Goal: Transaction & Acquisition: Purchase product/service

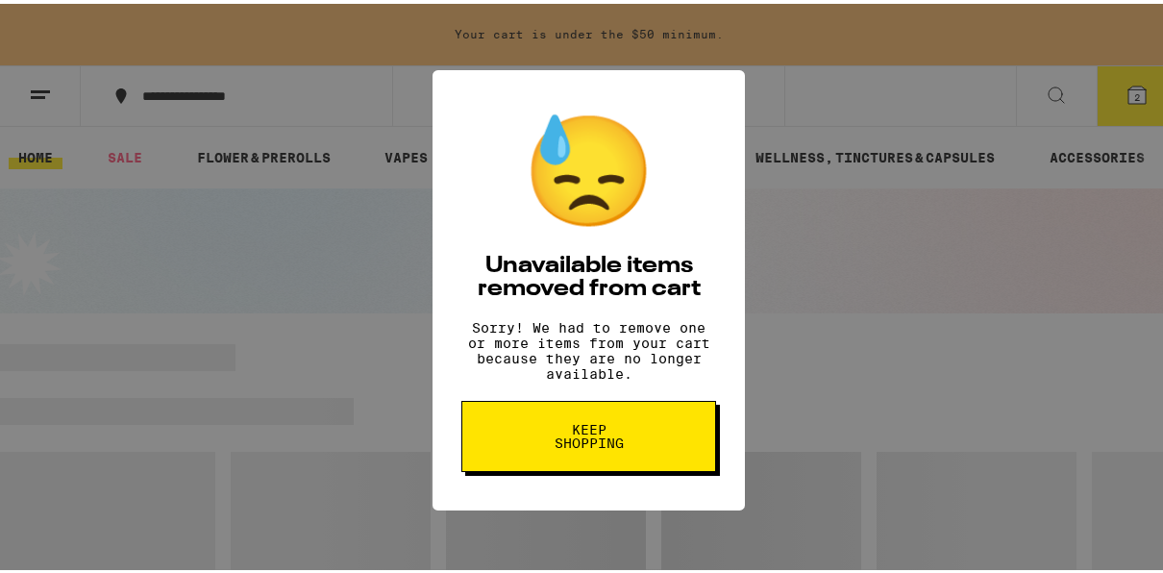
click at [565, 438] on span "Keep Shopping" at bounding box center [588, 432] width 99 height 27
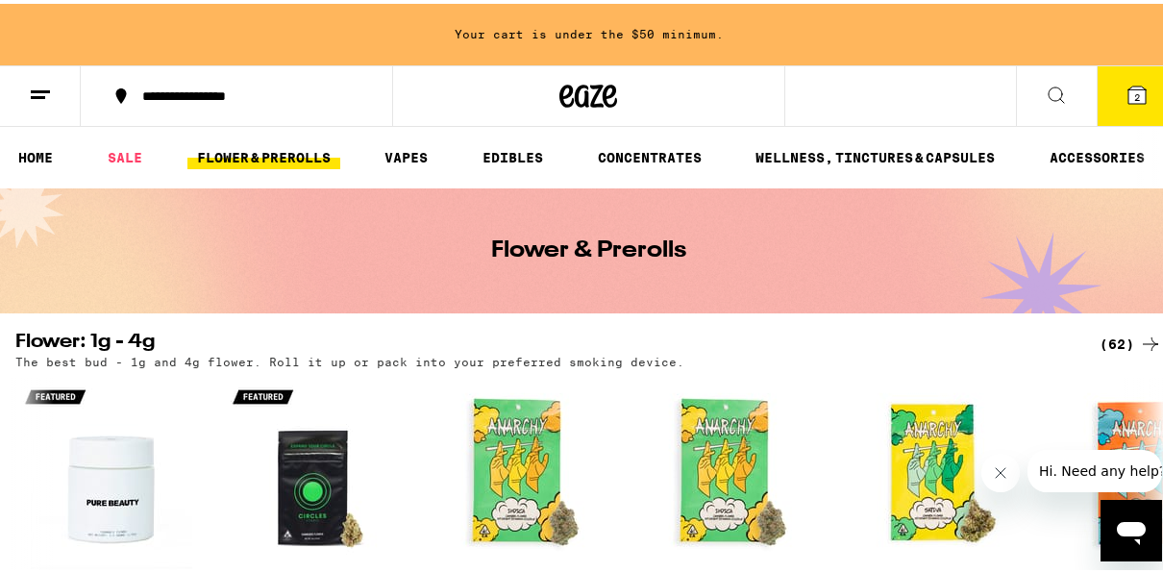
click at [288, 156] on link "FLOWER & PREROLLS" at bounding box center [264, 153] width 153 height 23
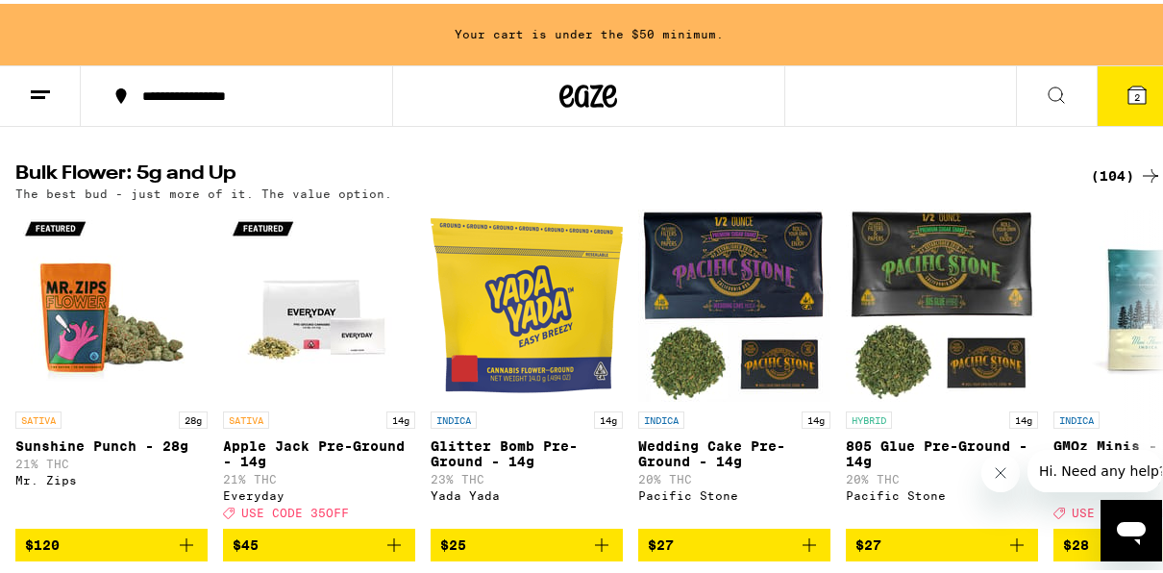
scroll to position [612, 0]
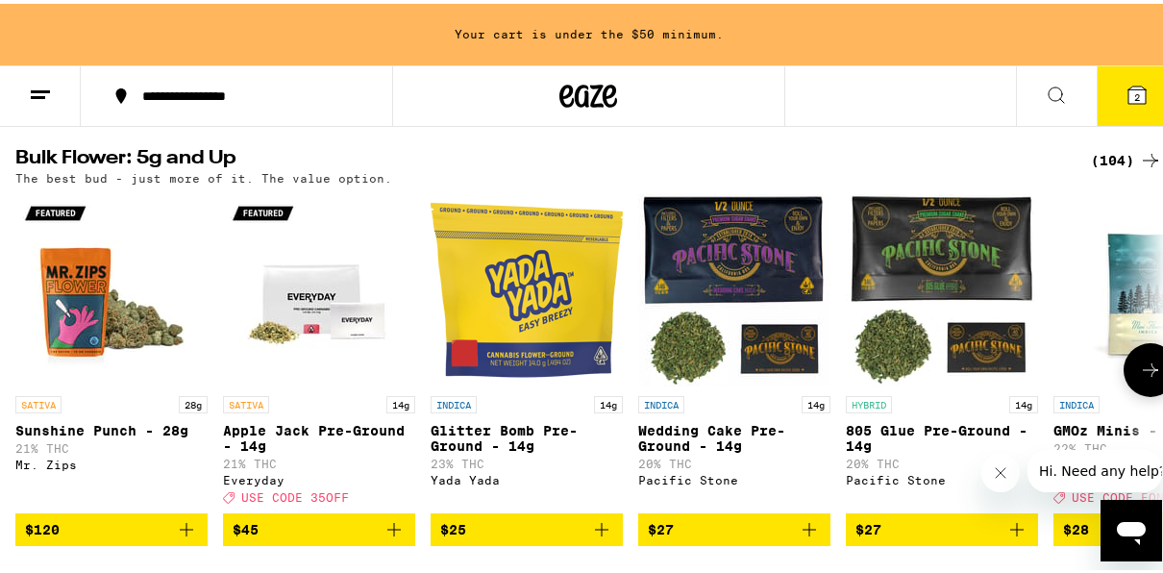
click at [1139, 378] on icon at bounding box center [1150, 366] width 23 height 23
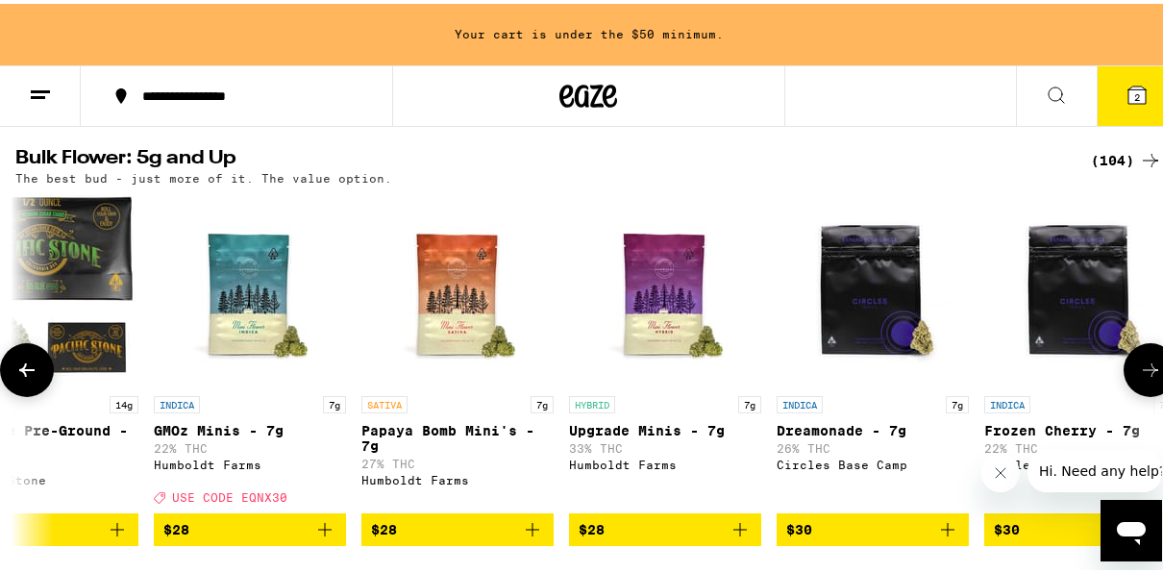
scroll to position [0, 923]
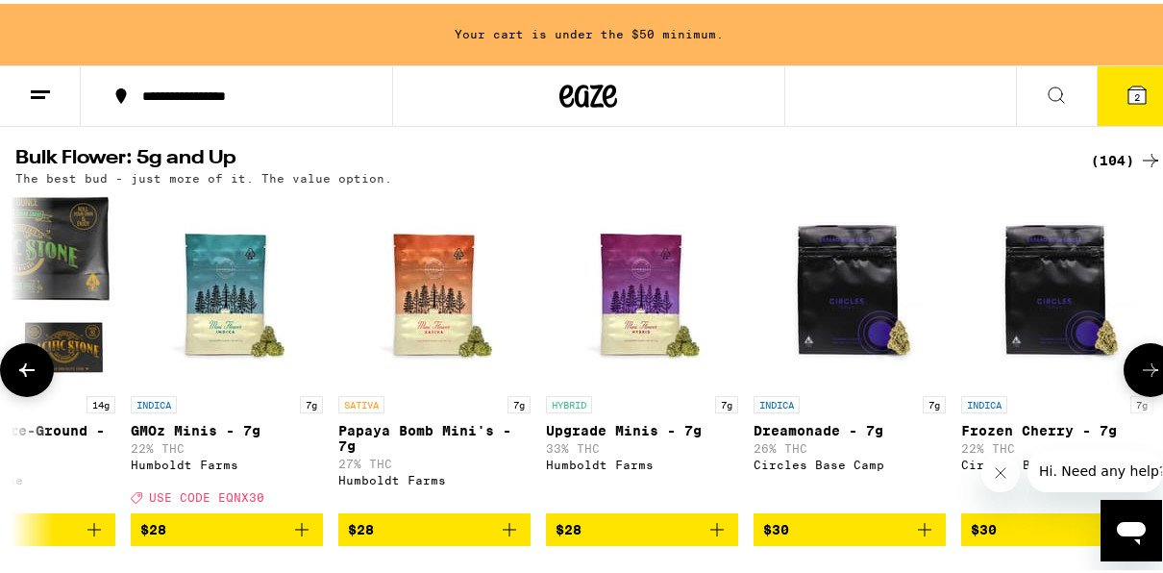
click at [1139, 378] on icon at bounding box center [1150, 366] width 23 height 23
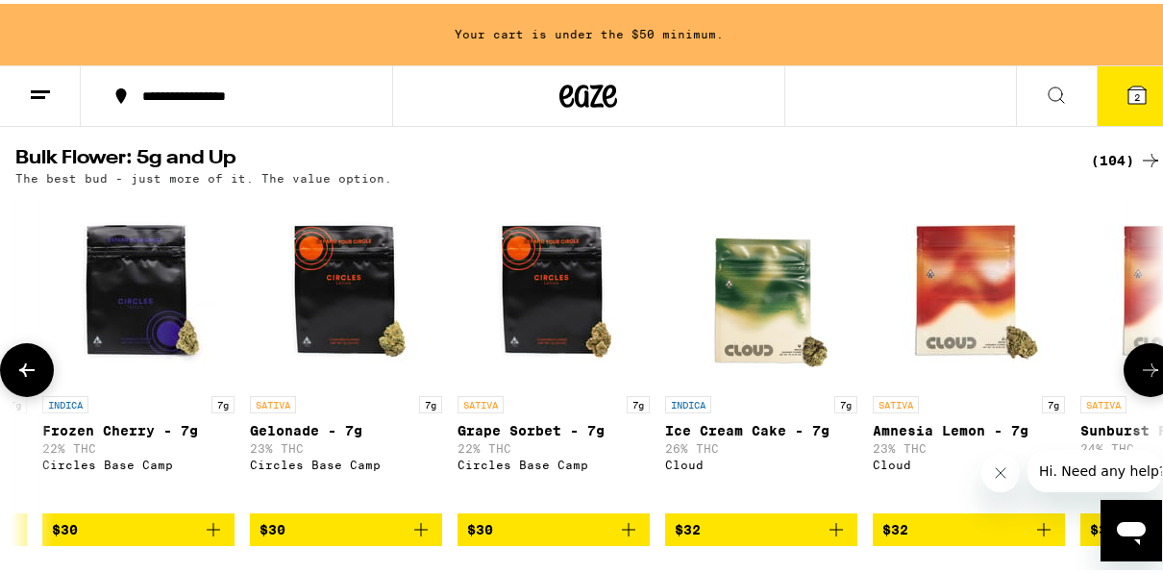
scroll to position [0, 1846]
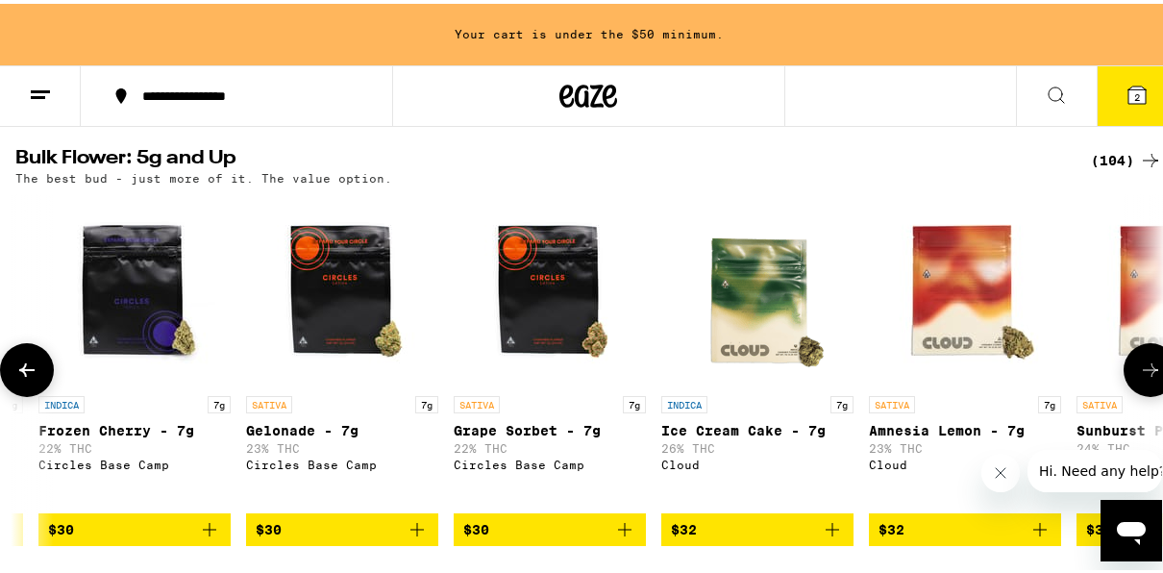
click at [1139, 378] on icon at bounding box center [1150, 366] width 23 height 23
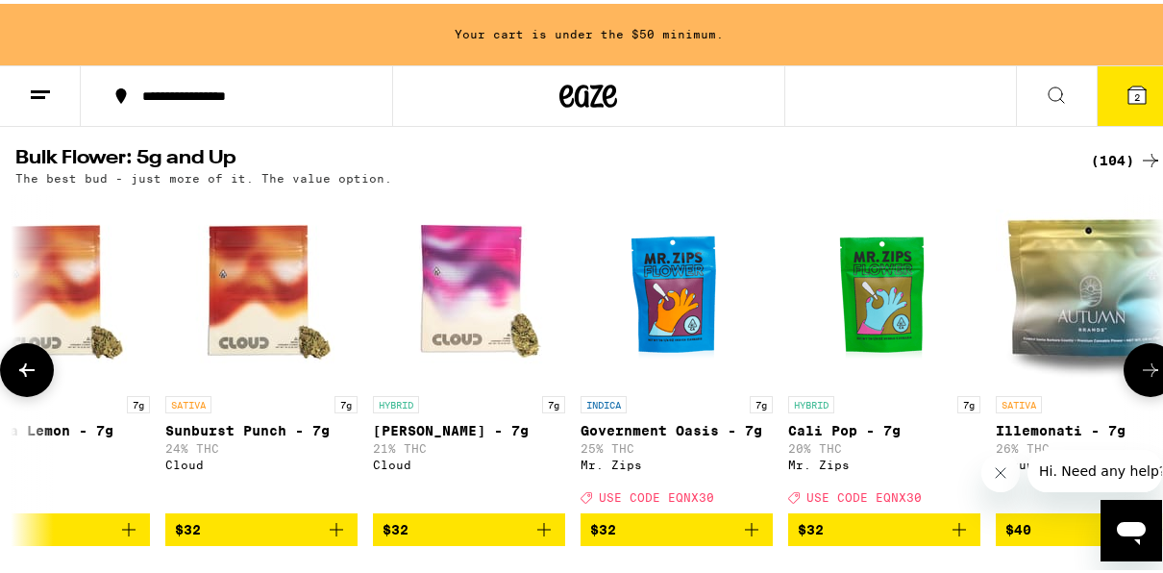
scroll to position [0, 2769]
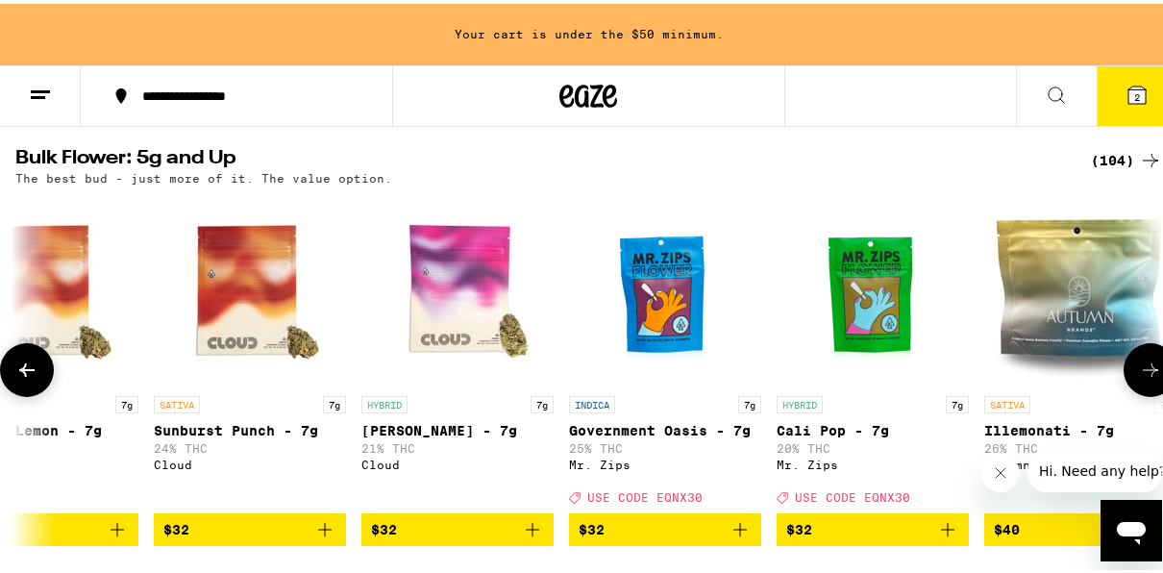
click at [1139, 378] on icon at bounding box center [1150, 366] width 23 height 23
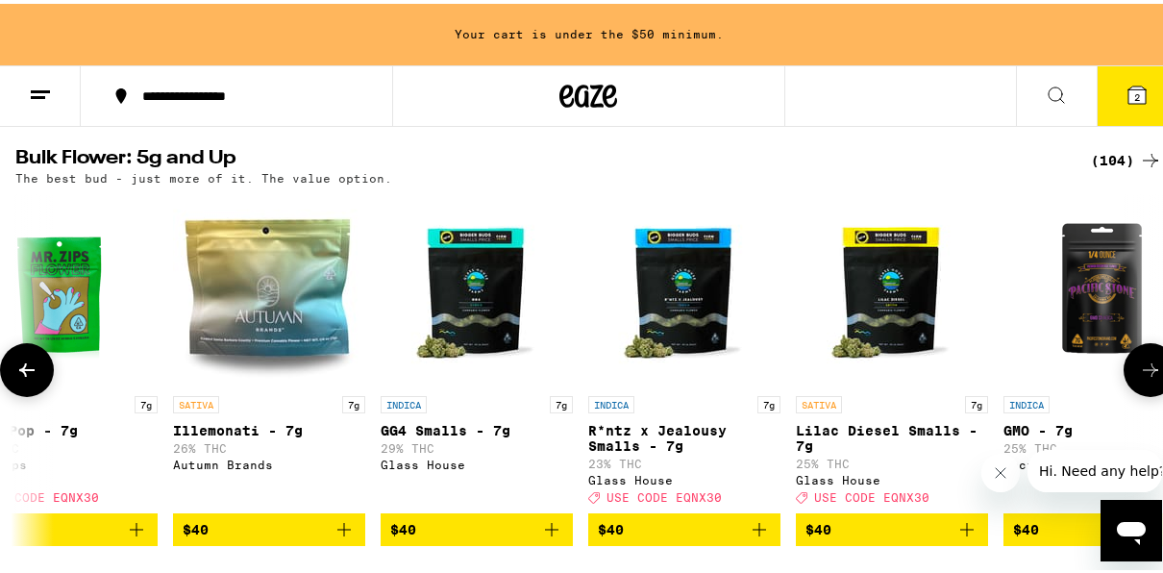
scroll to position [0, 3692]
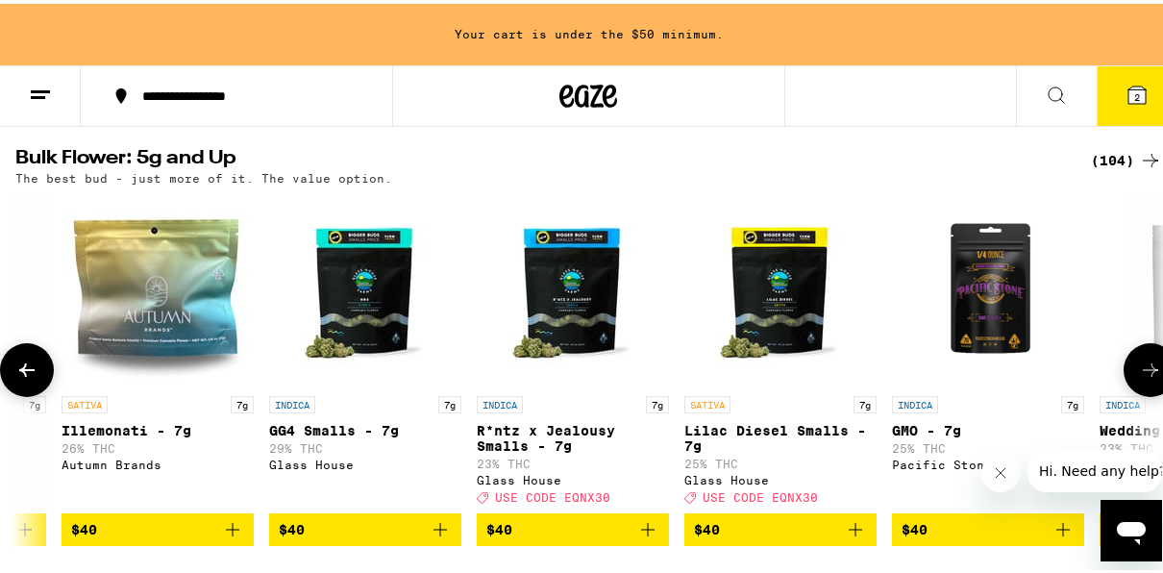
click at [1139, 378] on icon at bounding box center [1150, 366] width 23 height 23
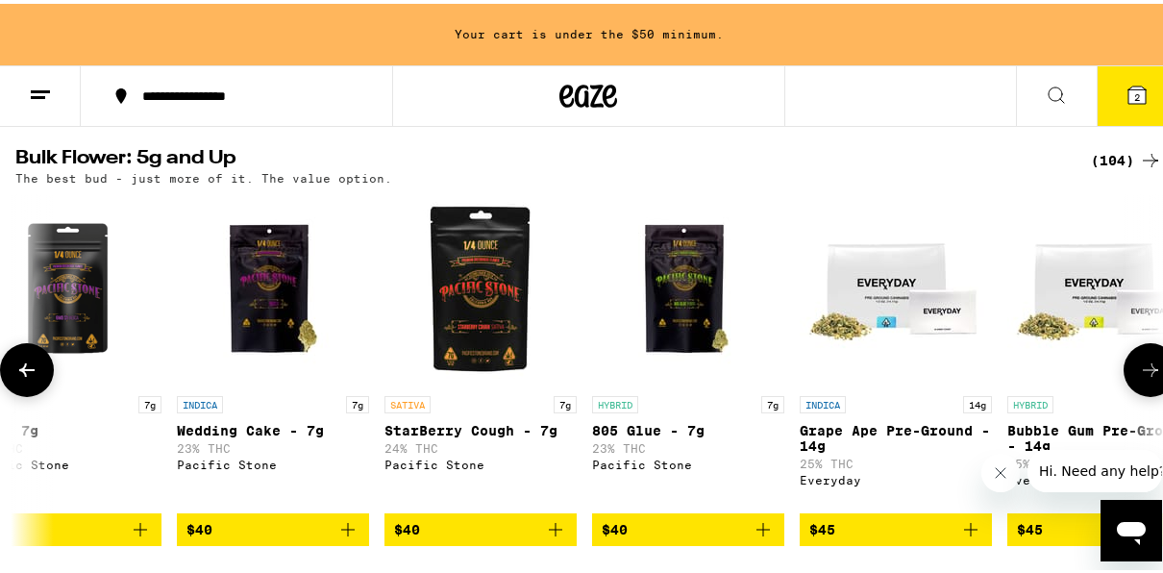
click at [1139, 378] on icon at bounding box center [1150, 366] width 23 height 23
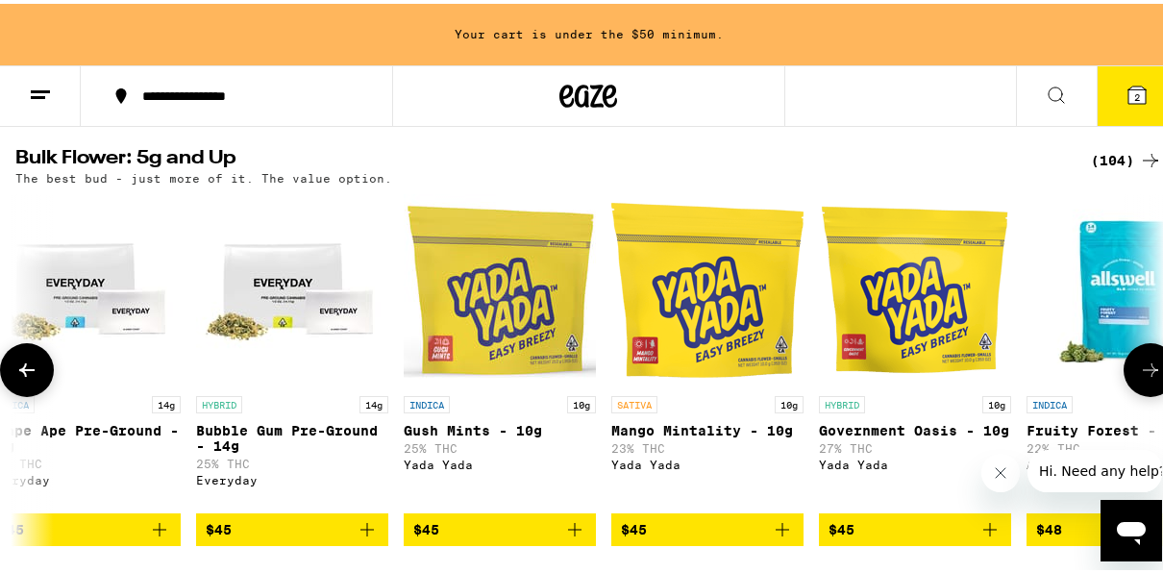
scroll to position [0, 5538]
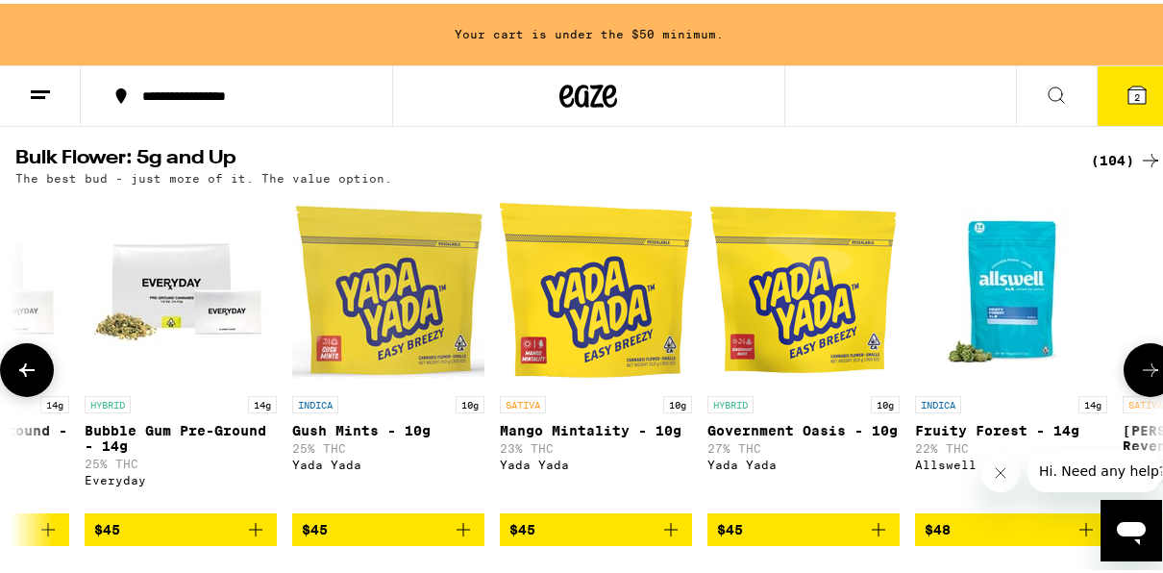
click at [1139, 378] on icon at bounding box center [1150, 366] width 23 height 23
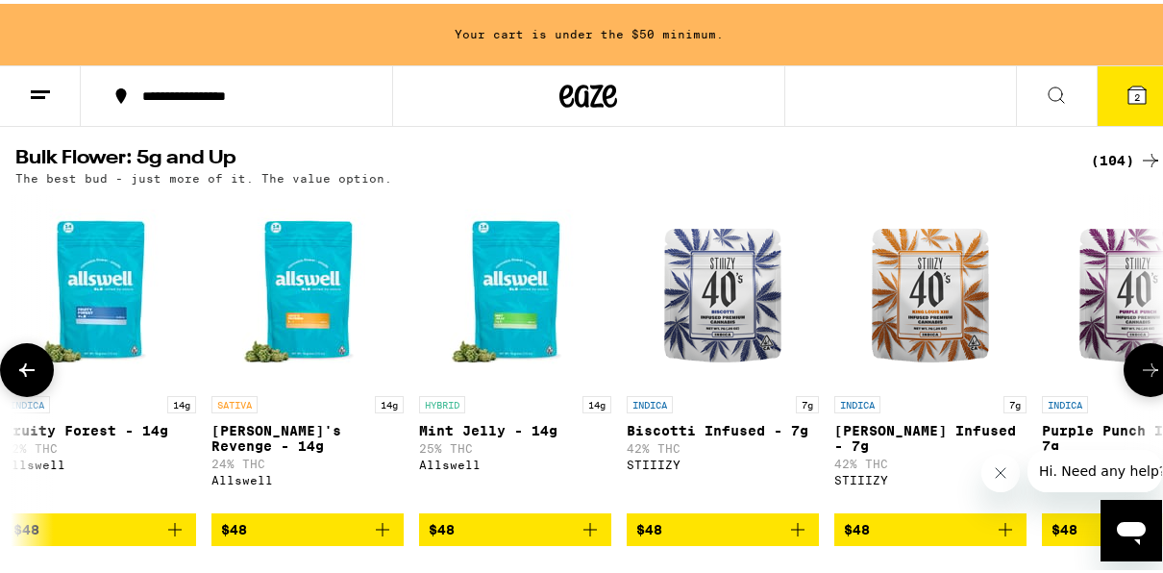
scroll to position [0, 6462]
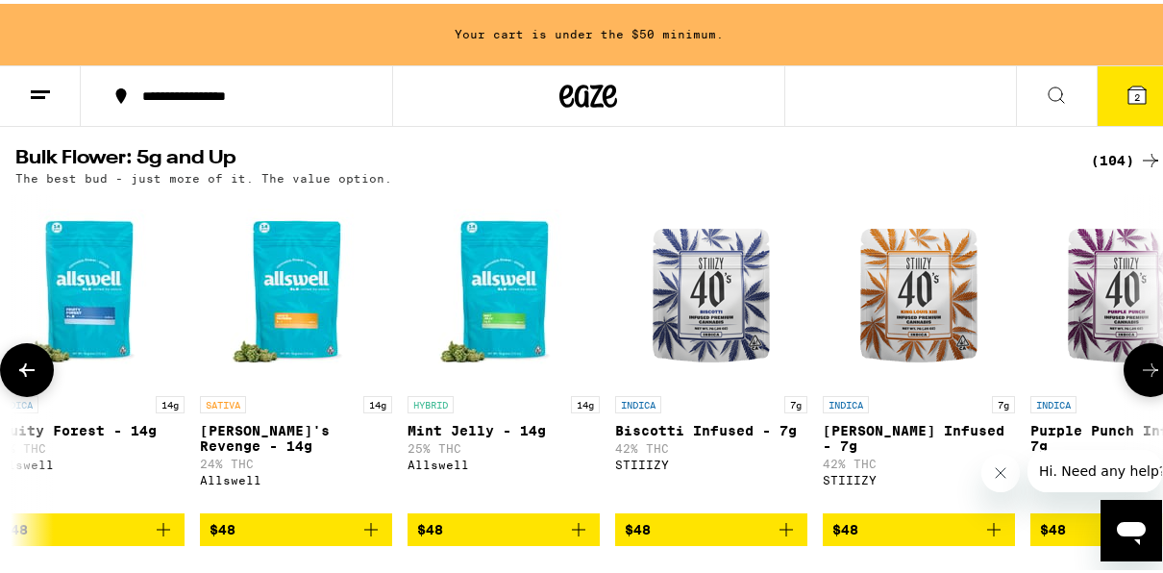
click at [1139, 378] on icon at bounding box center [1150, 366] width 23 height 23
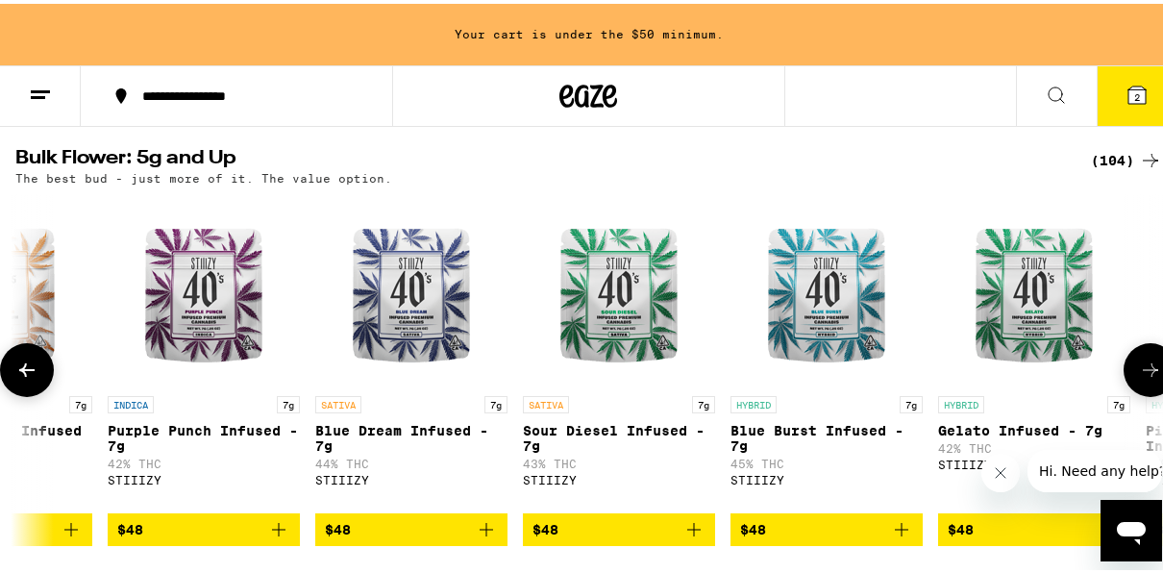
click at [1139, 378] on icon at bounding box center [1150, 366] width 23 height 23
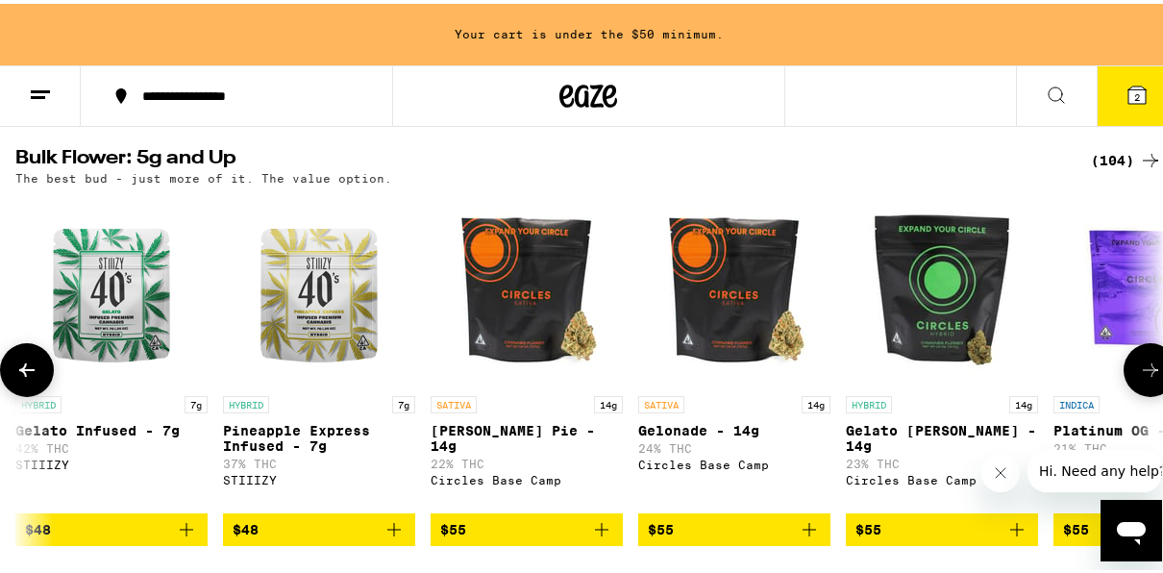
click at [1139, 378] on icon at bounding box center [1150, 366] width 23 height 23
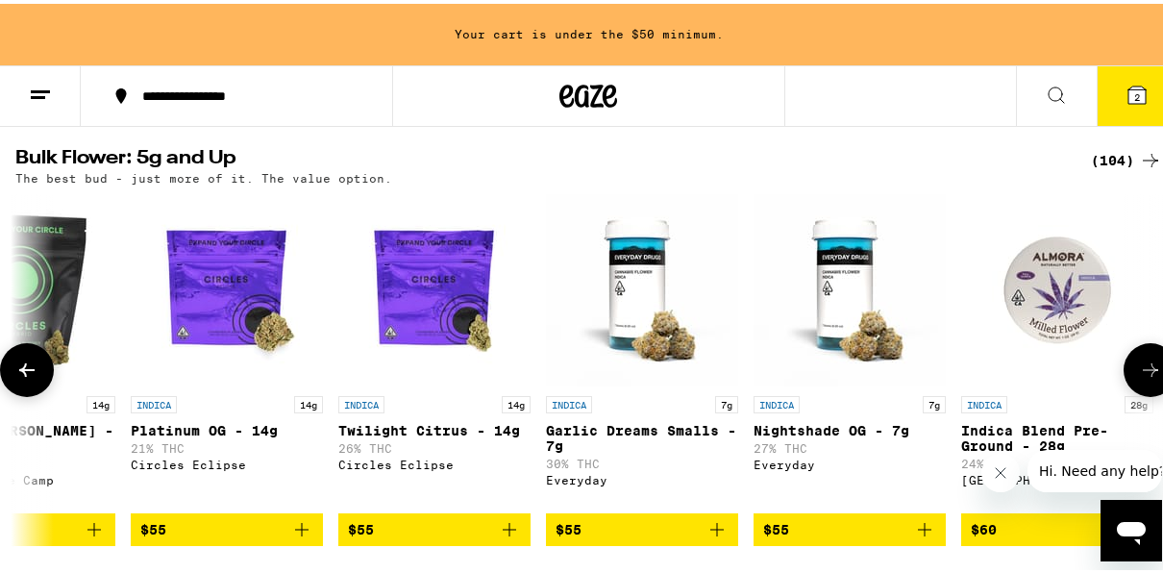
click at [1139, 378] on icon at bounding box center [1150, 366] width 23 height 23
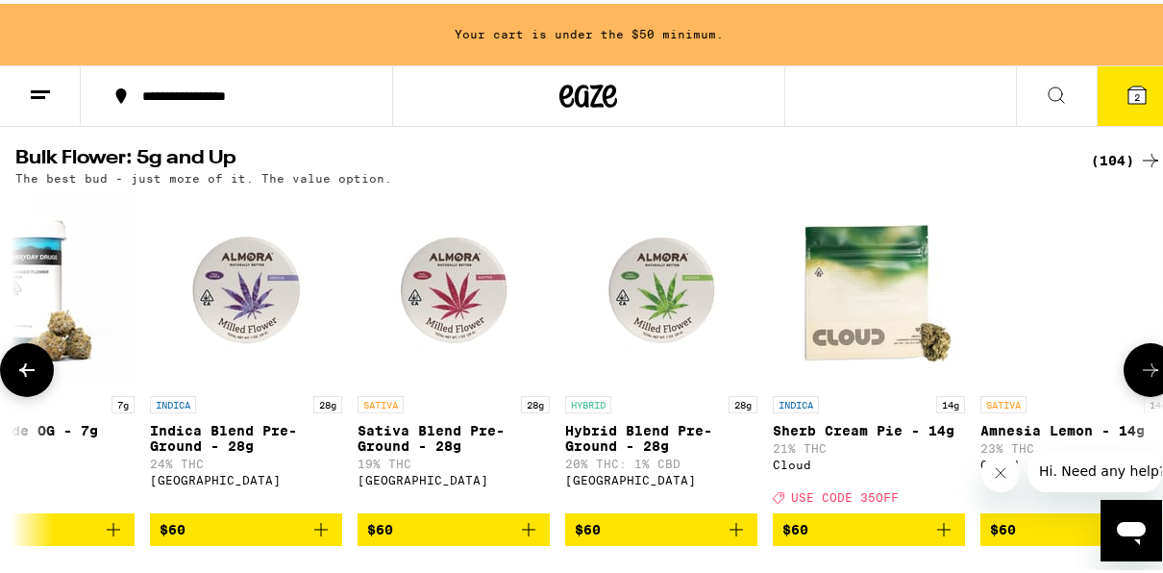
scroll to position [0, 10154]
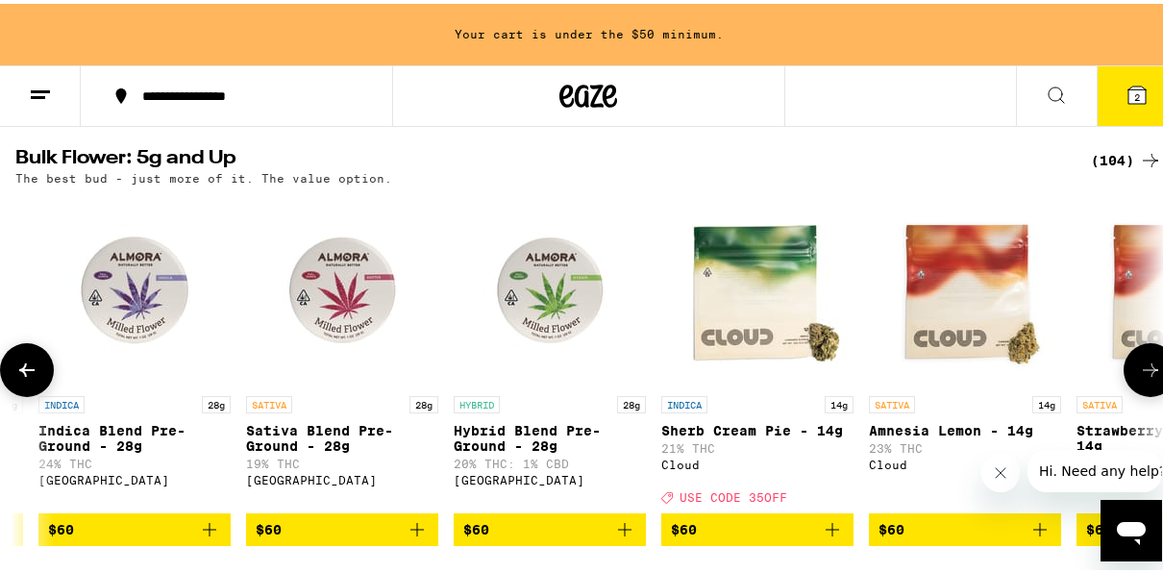
click at [1139, 378] on icon at bounding box center [1150, 366] width 23 height 23
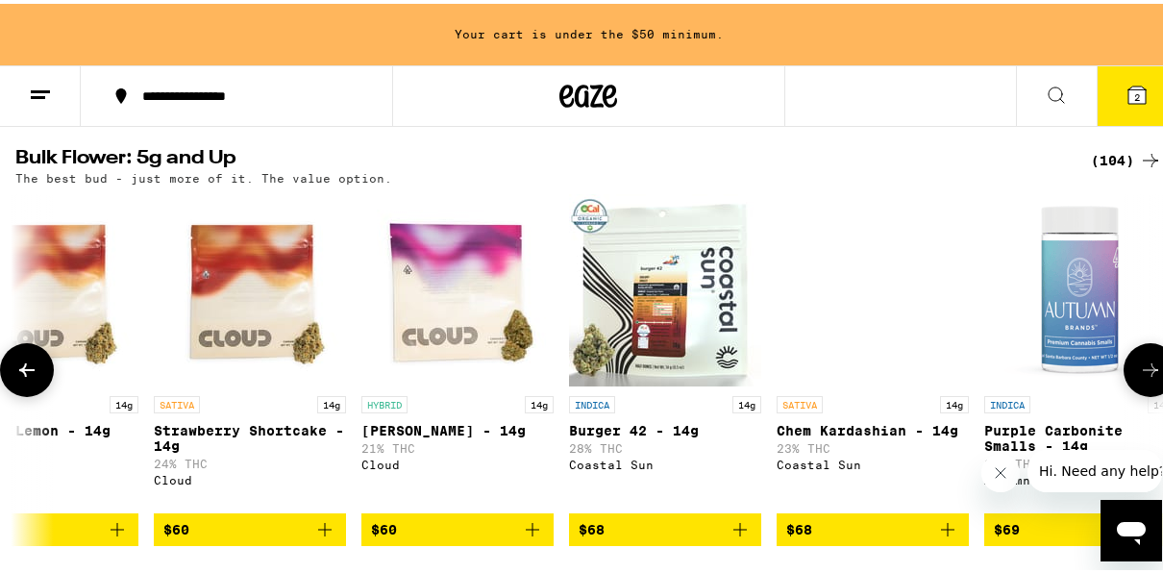
click at [1139, 378] on icon at bounding box center [1150, 366] width 23 height 23
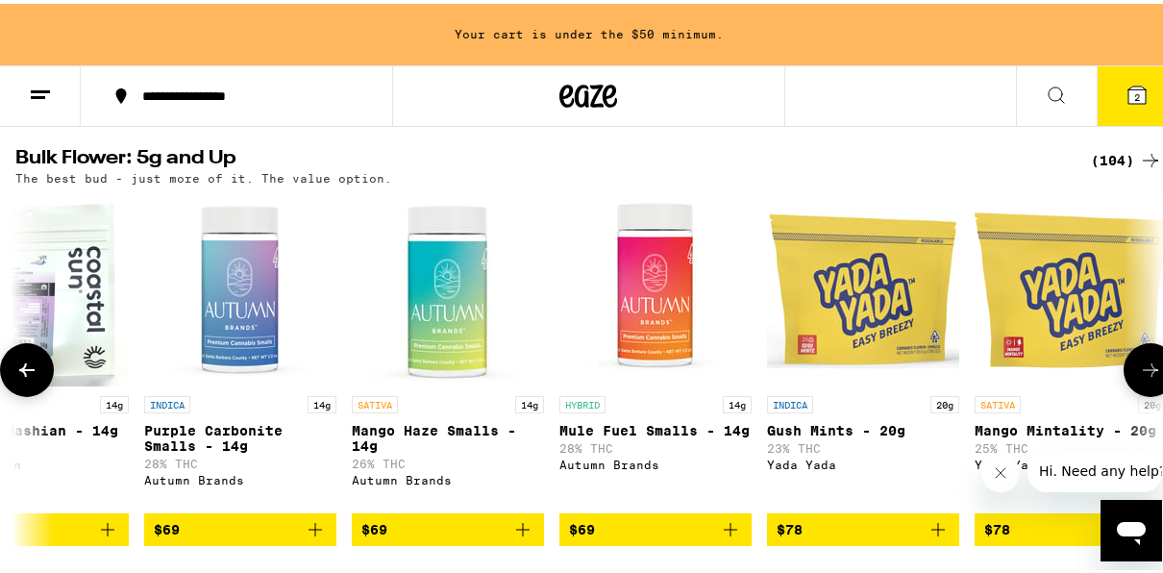
scroll to position [0, 12000]
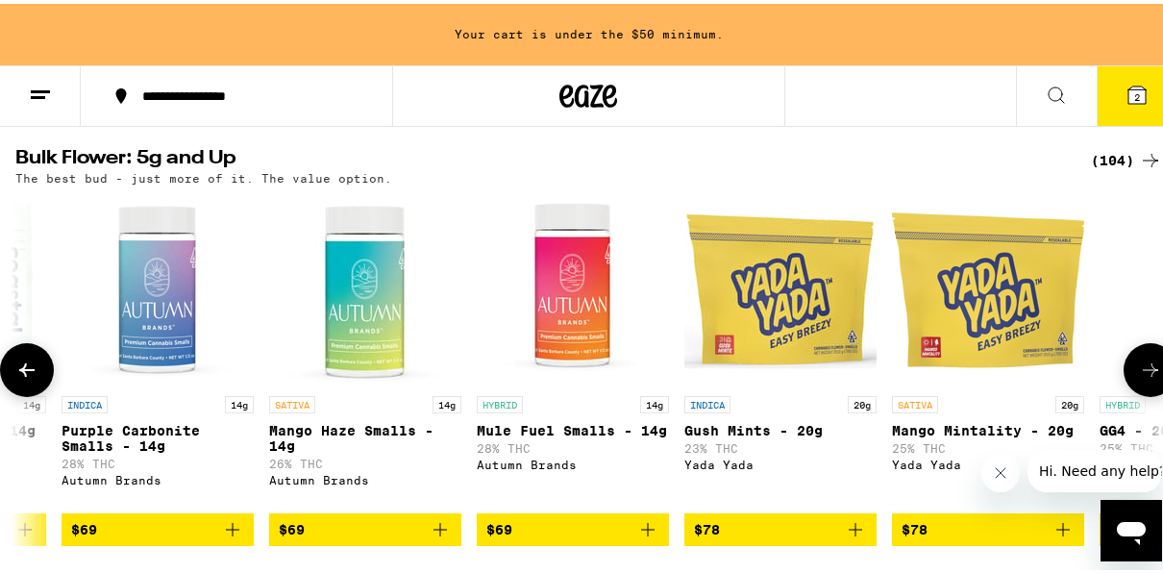
click at [1139, 378] on icon at bounding box center [1150, 366] width 23 height 23
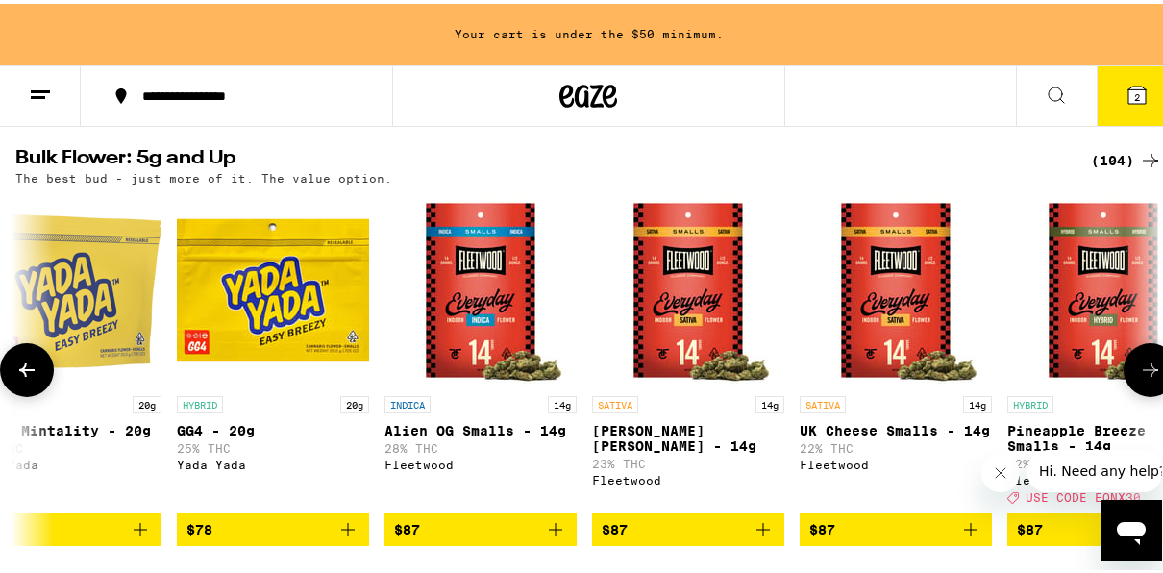
click at [1139, 378] on icon at bounding box center [1150, 366] width 23 height 23
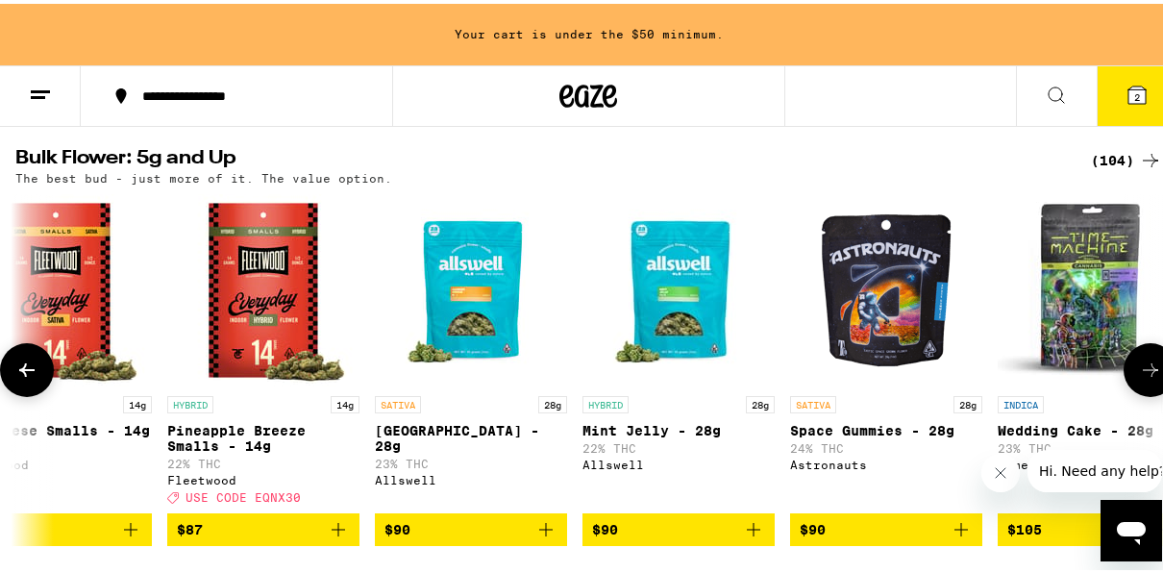
scroll to position [0, 13846]
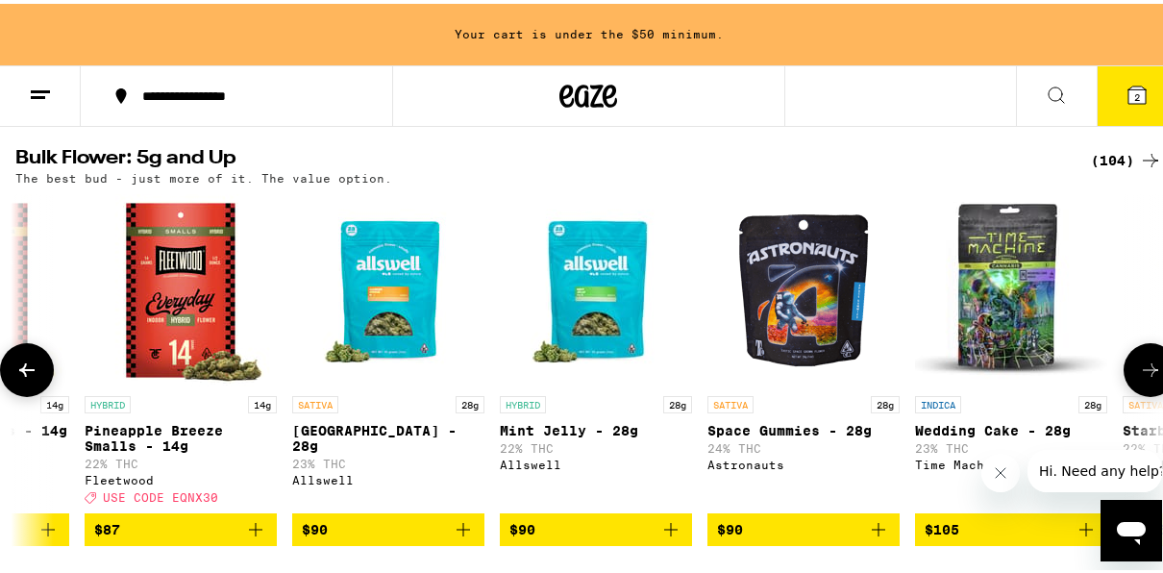
click at [20, 373] on button at bounding box center [27, 366] width 54 height 54
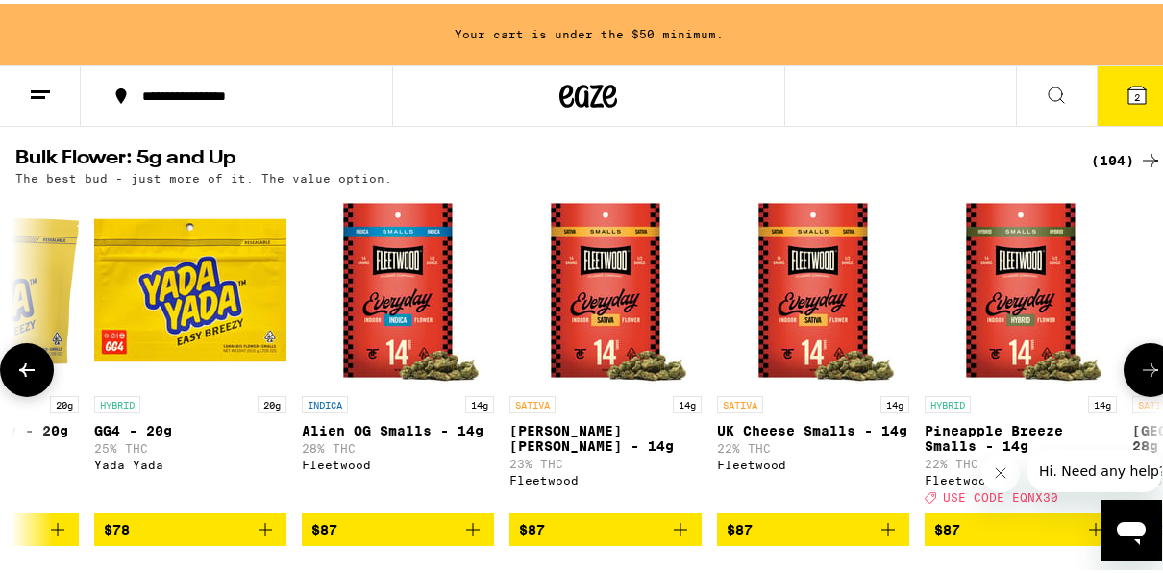
click at [20, 373] on button at bounding box center [27, 366] width 54 height 54
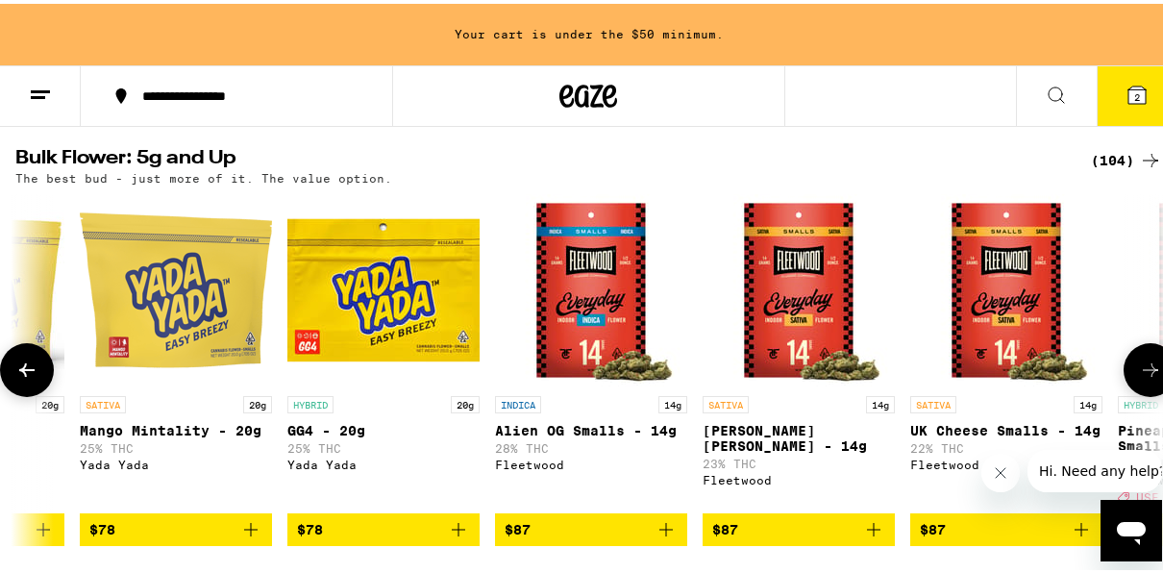
click at [20, 373] on button at bounding box center [27, 366] width 54 height 54
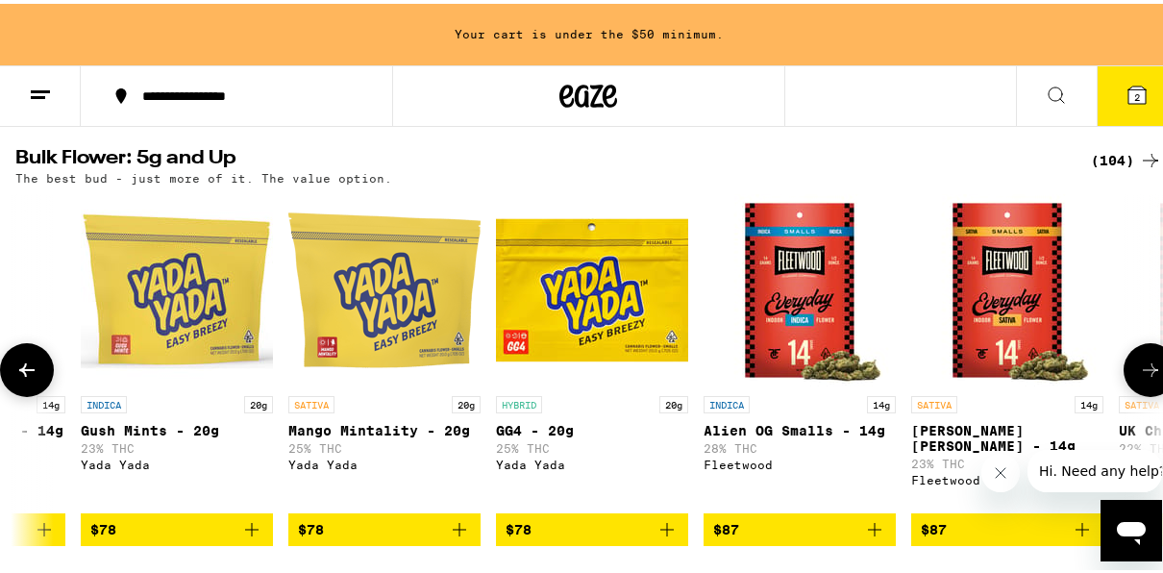
click at [20, 373] on button at bounding box center [27, 366] width 54 height 54
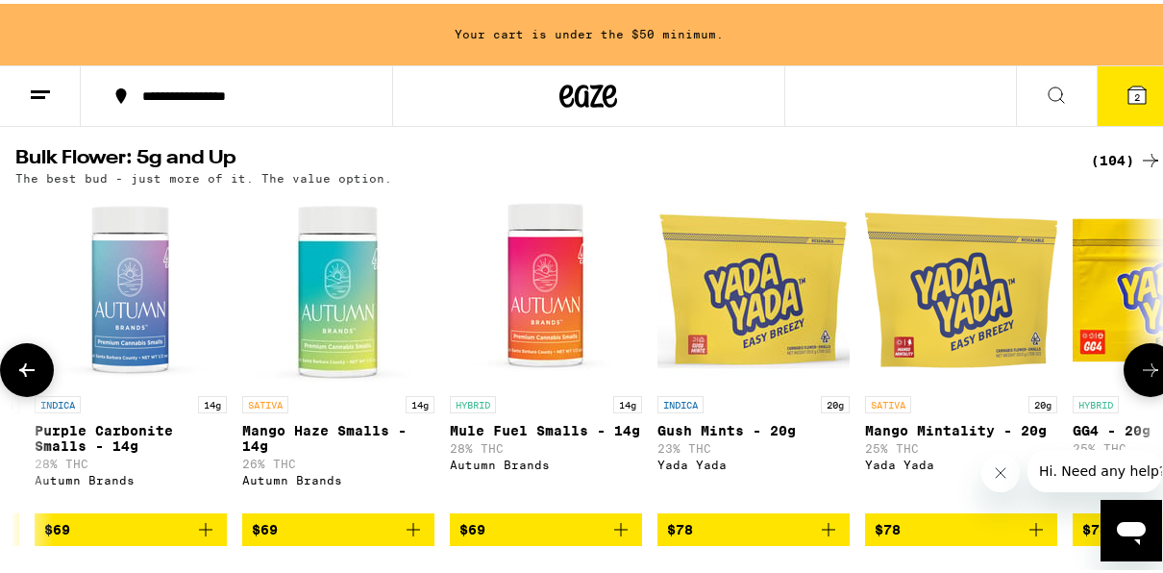
click at [20, 373] on button at bounding box center [27, 366] width 54 height 54
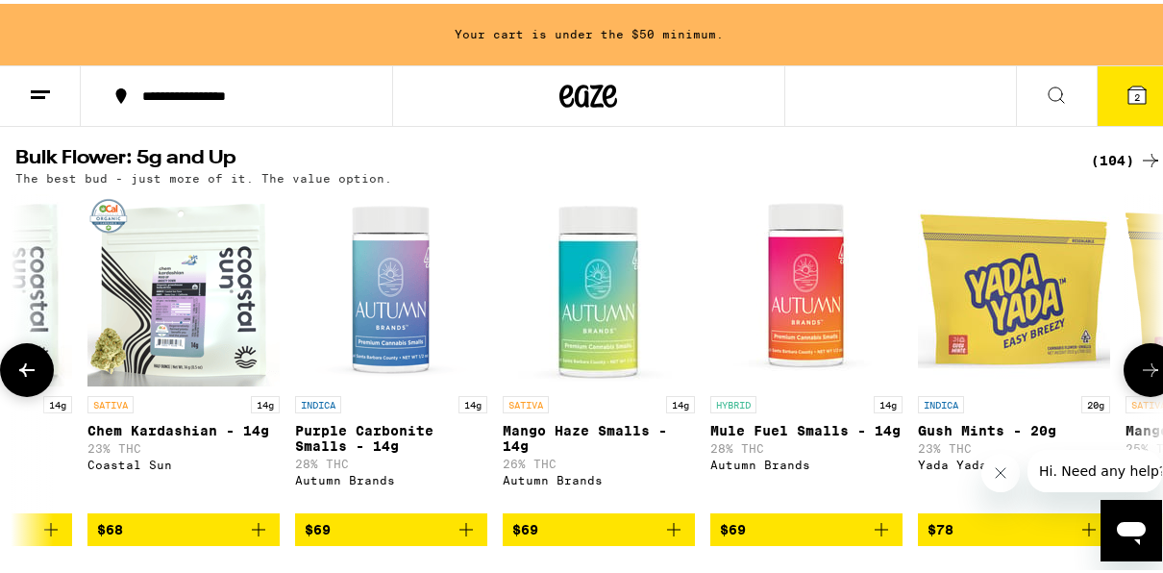
click at [20, 373] on button at bounding box center [27, 366] width 54 height 54
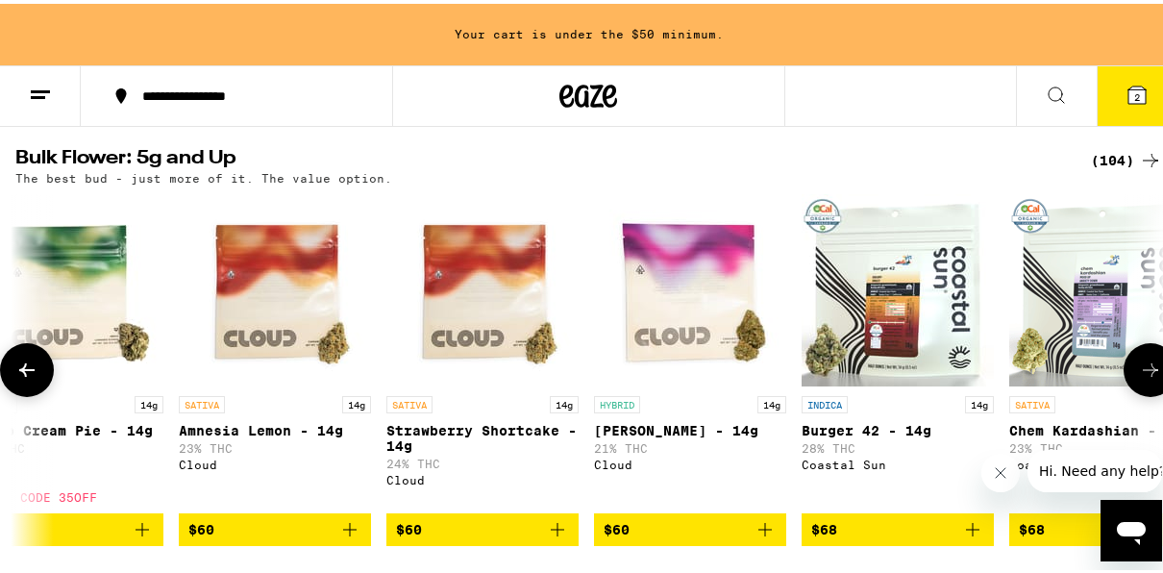
click at [20, 373] on button at bounding box center [27, 366] width 54 height 54
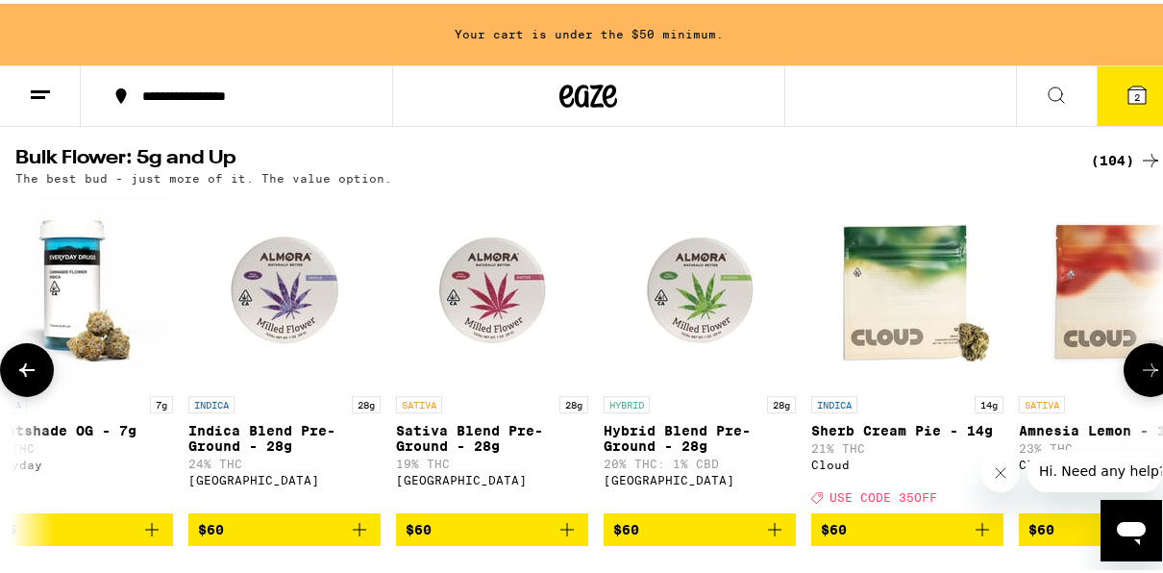
scroll to position [0, 9921]
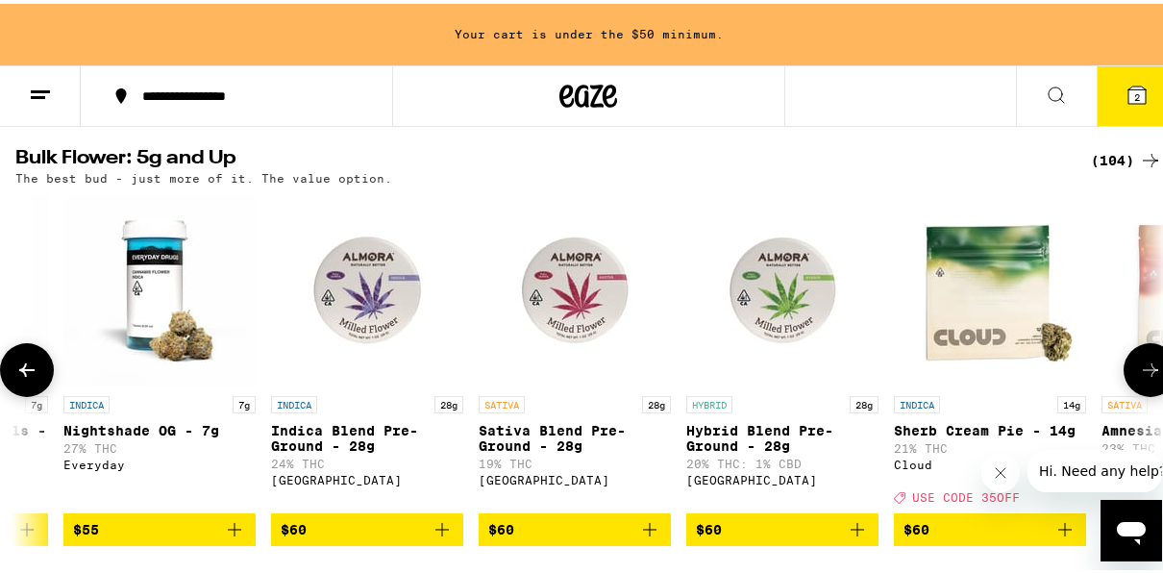
click at [20, 373] on button at bounding box center [27, 366] width 54 height 54
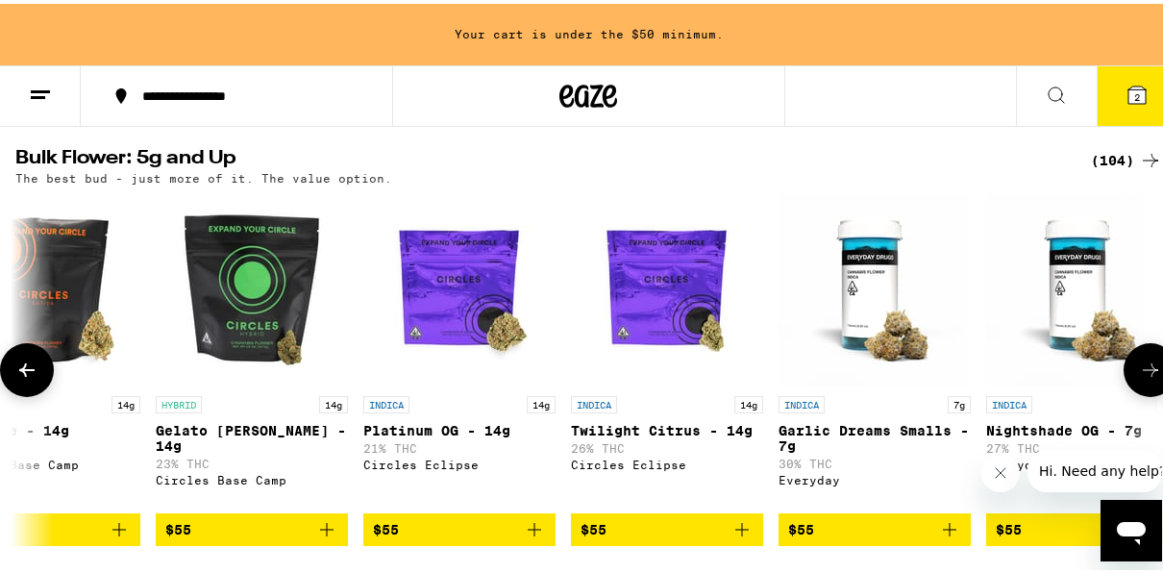
click at [20, 373] on button at bounding box center [27, 366] width 54 height 54
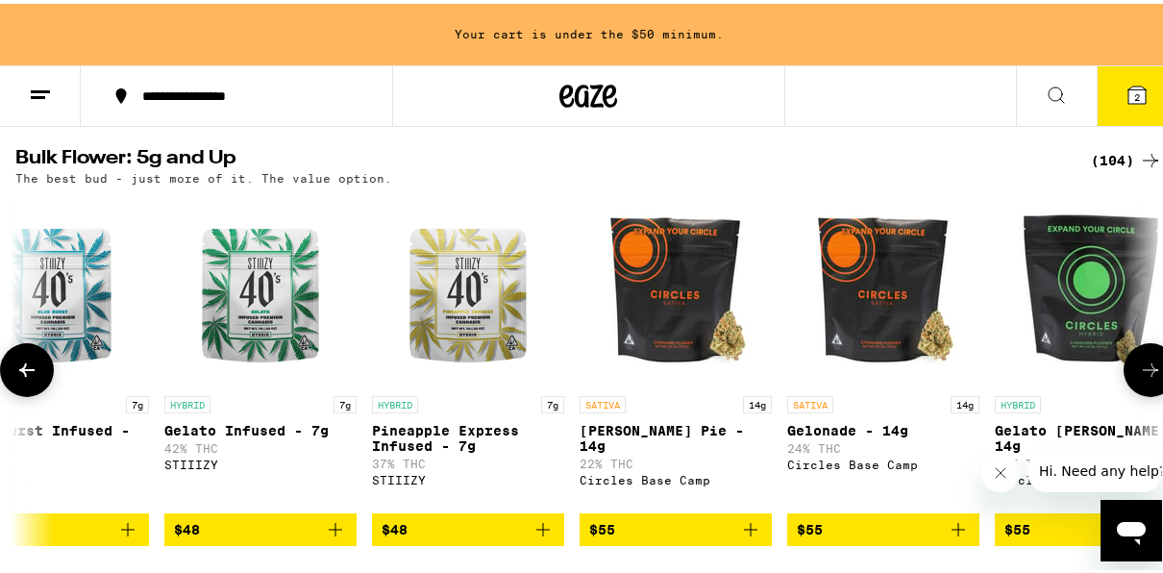
scroll to position [0, 8075]
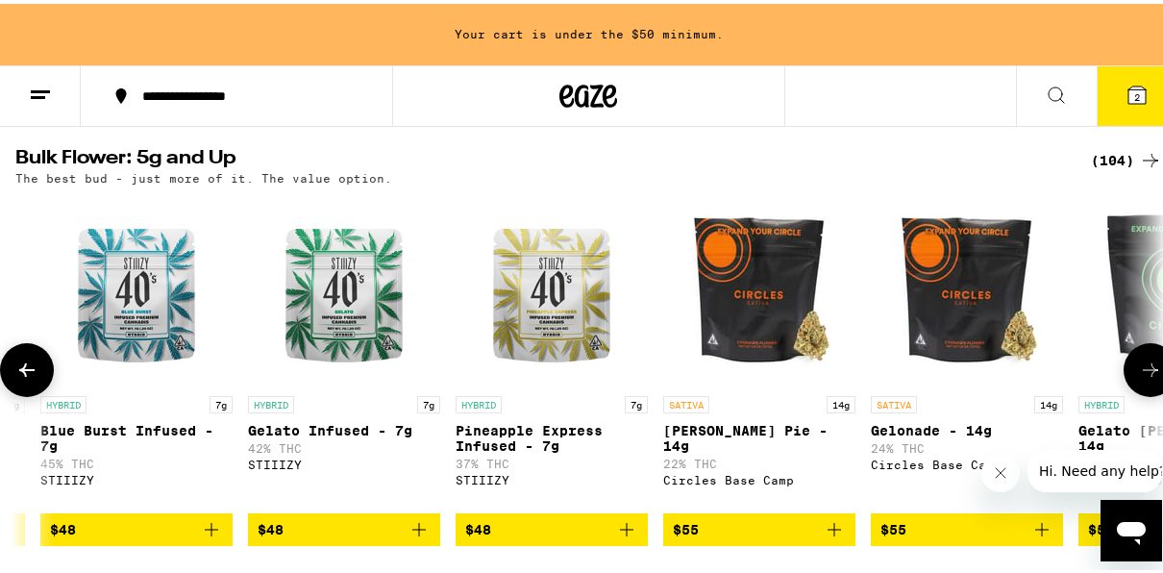
click at [20, 373] on button at bounding box center [27, 366] width 54 height 54
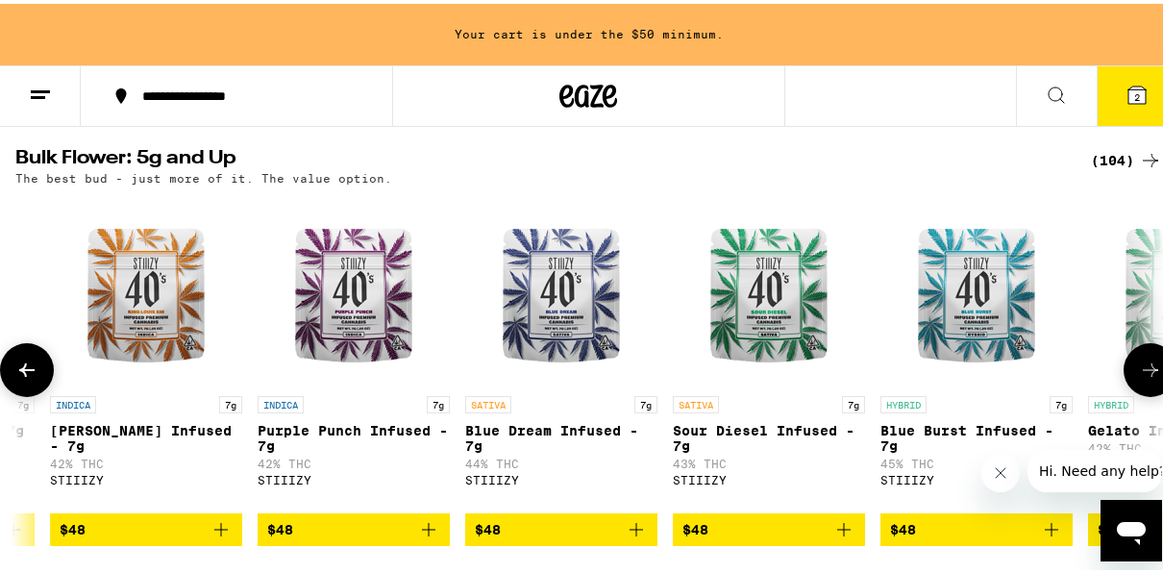
scroll to position [0, 7152]
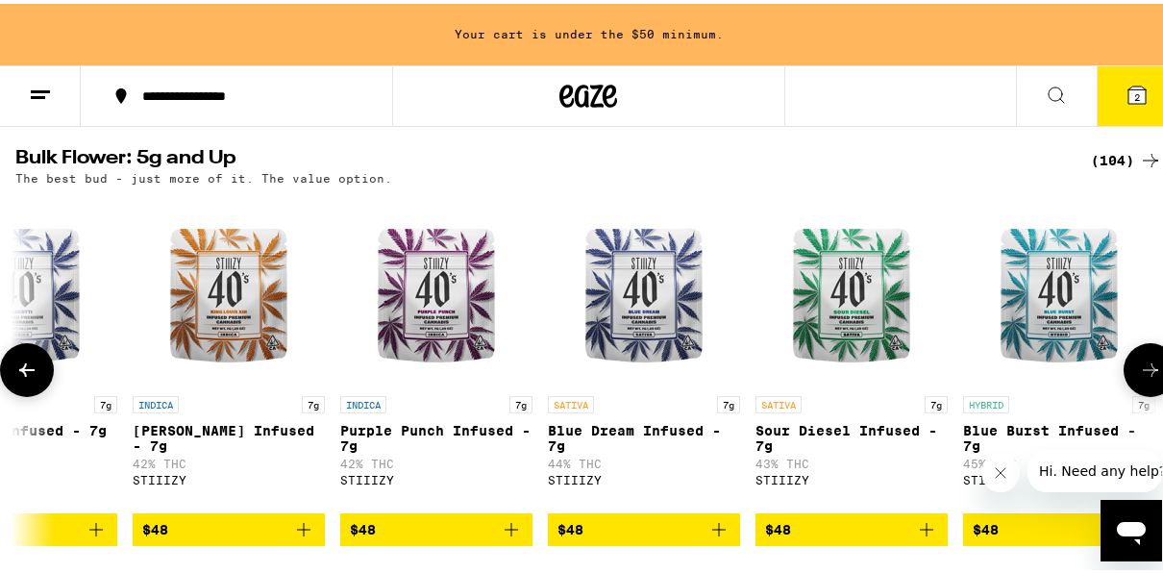
click at [20, 373] on button at bounding box center [27, 366] width 54 height 54
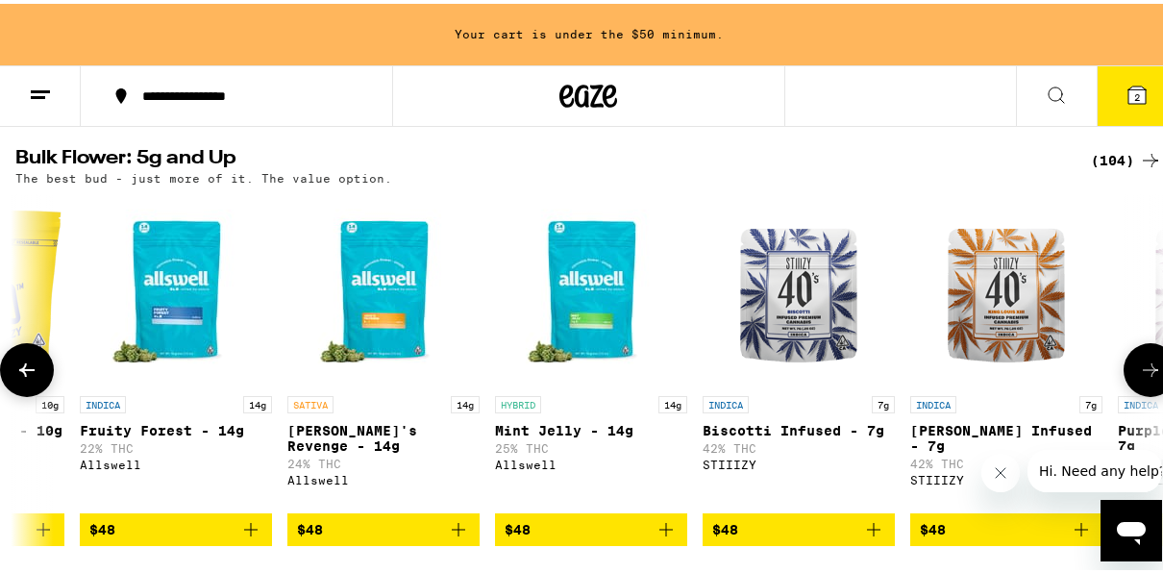
scroll to position [0, 6229]
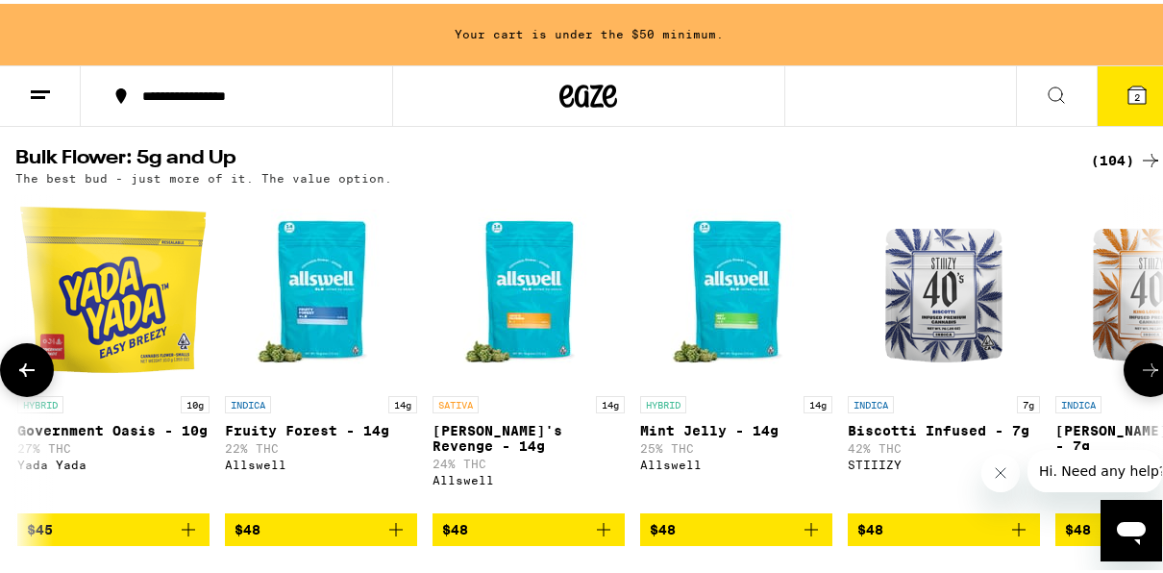
click at [20, 373] on button at bounding box center [27, 366] width 54 height 54
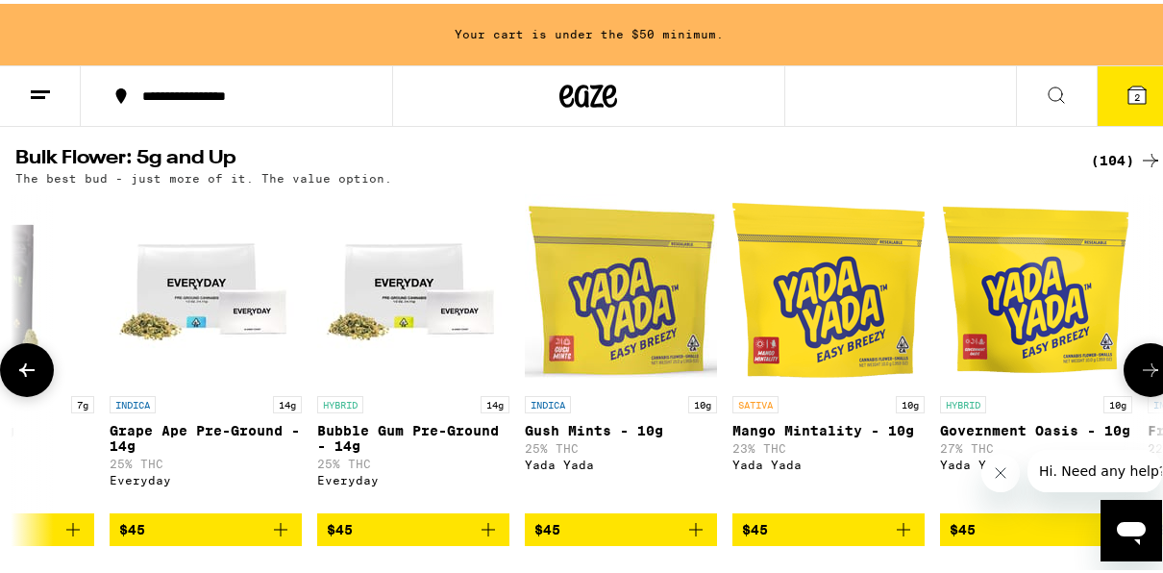
click at [20, 373] on button at bounding box center [27, 366] width 54 height 54
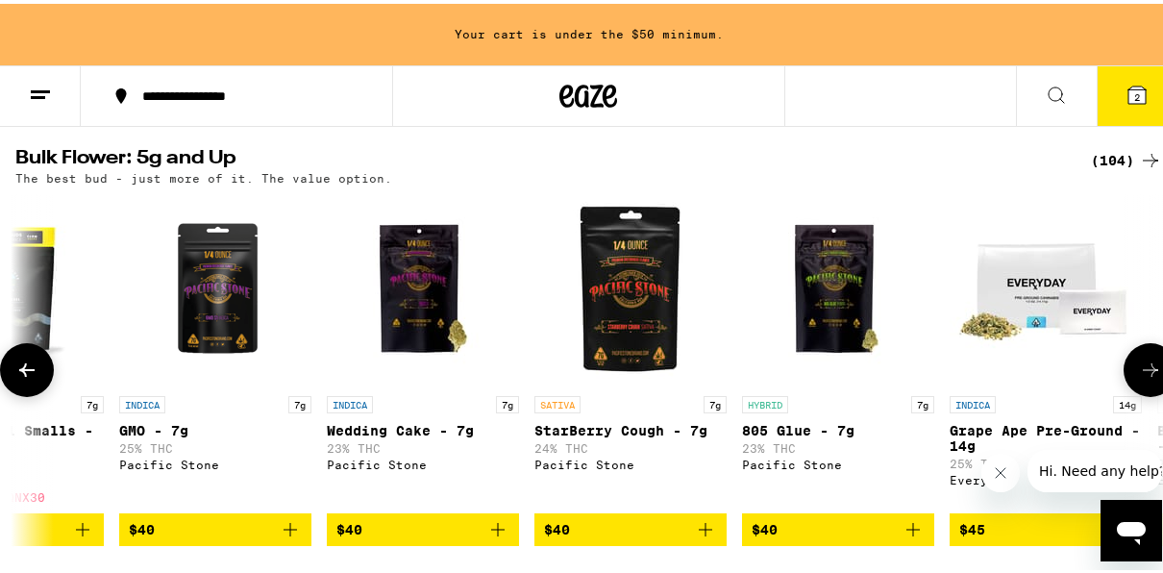
scroll to position [0, 4383]
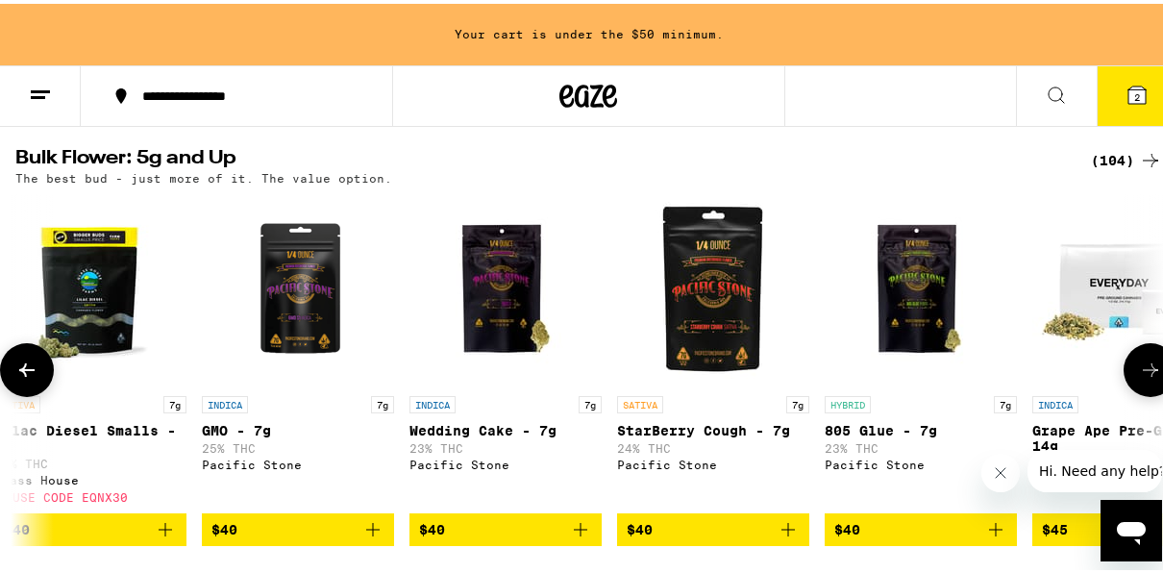
click at [20, 373] on button at bounding box center [27, 366] width 54 height 54
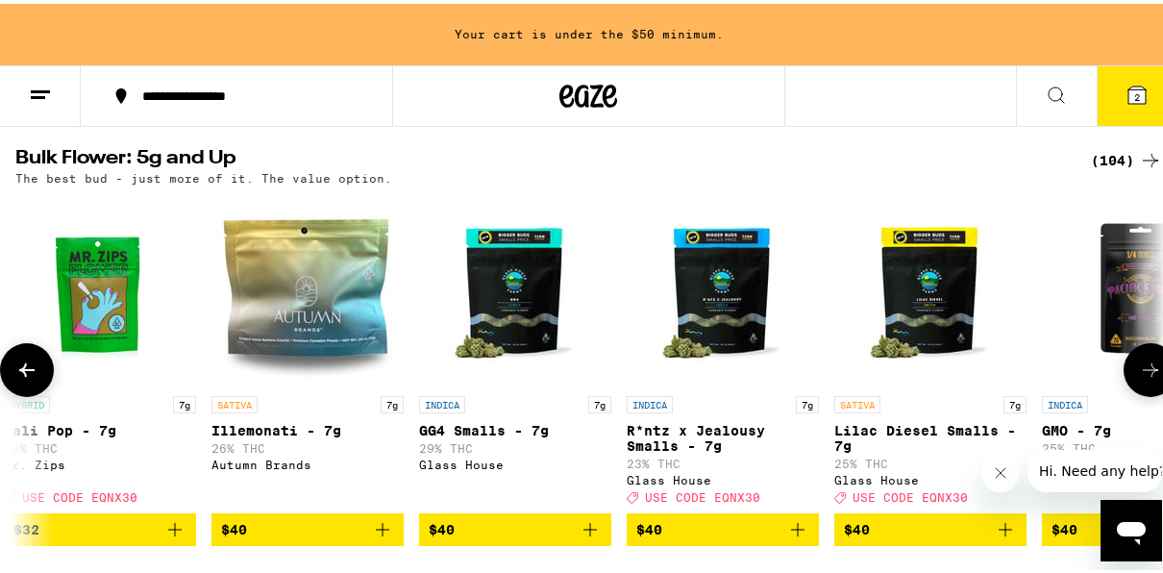
scroll to position [0, 3460]
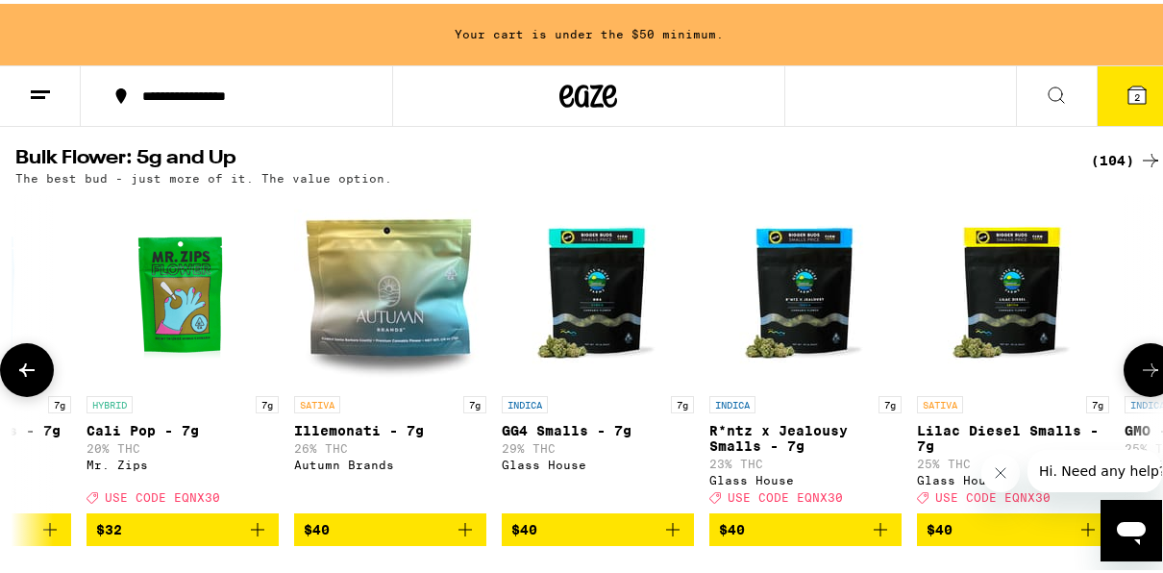
click at [20, 373] on button at bounding box center [27, 366] width 54 height 54
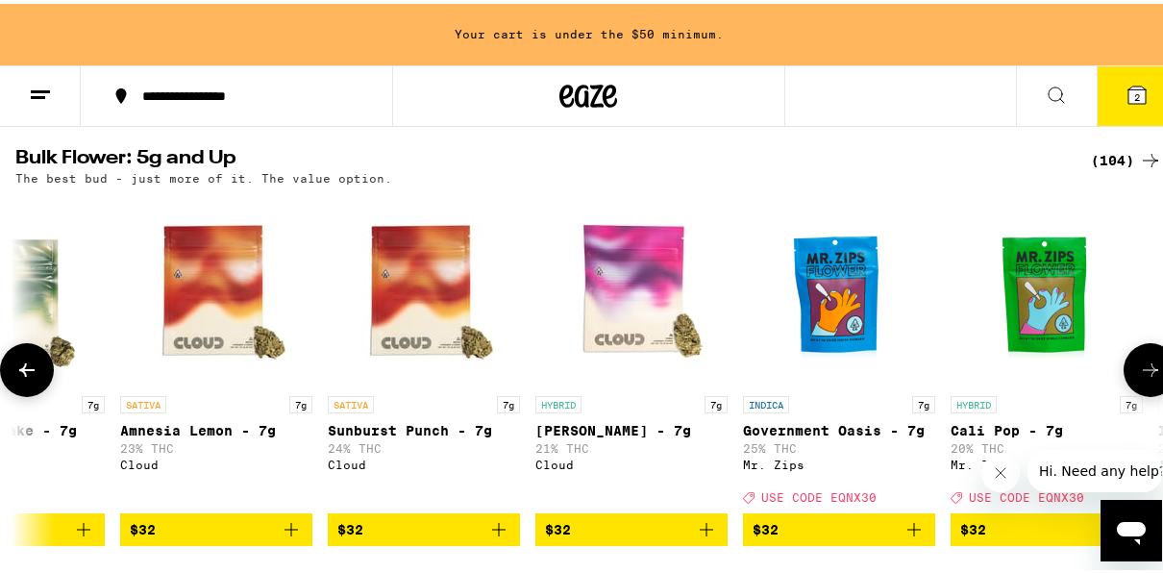
scroll to position [0, 2537]
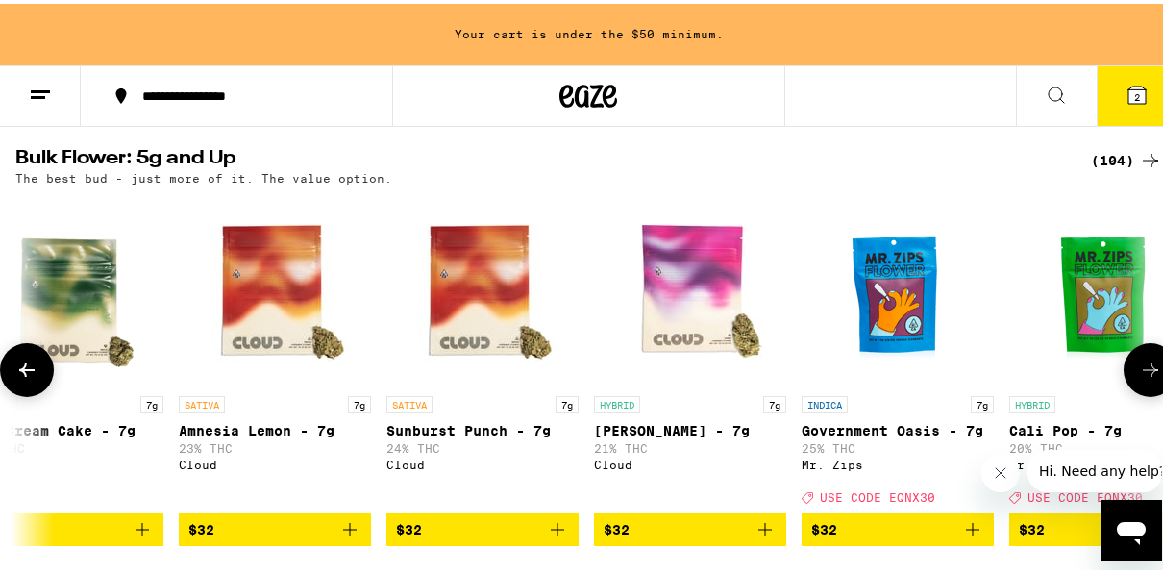
click at [20, 373] on button at bounding box center [27, 366] width 54 height 54
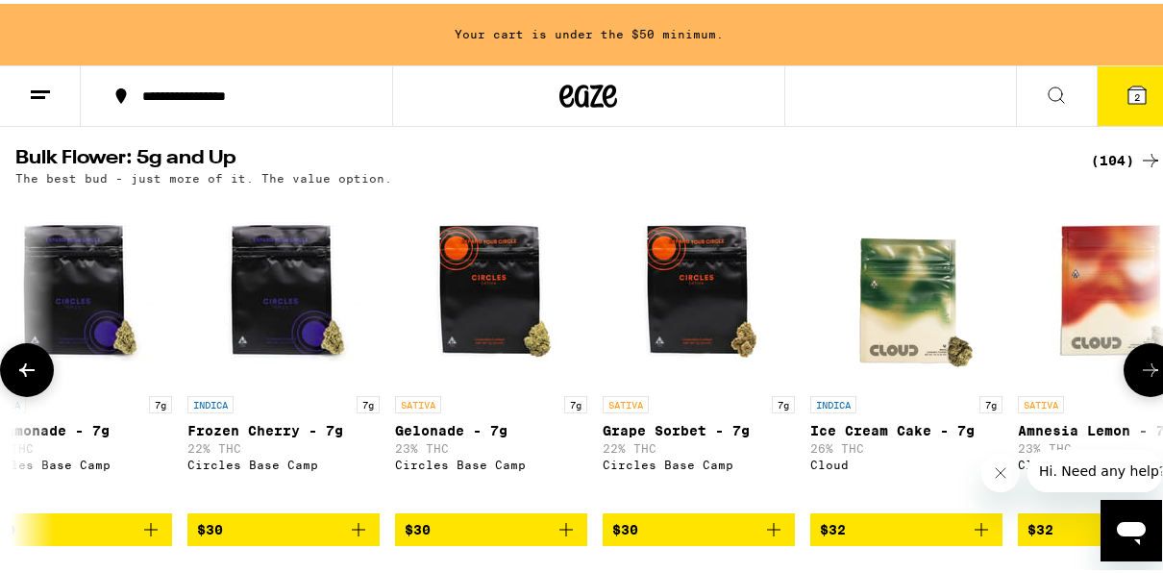
scroll to position [0, 1613]
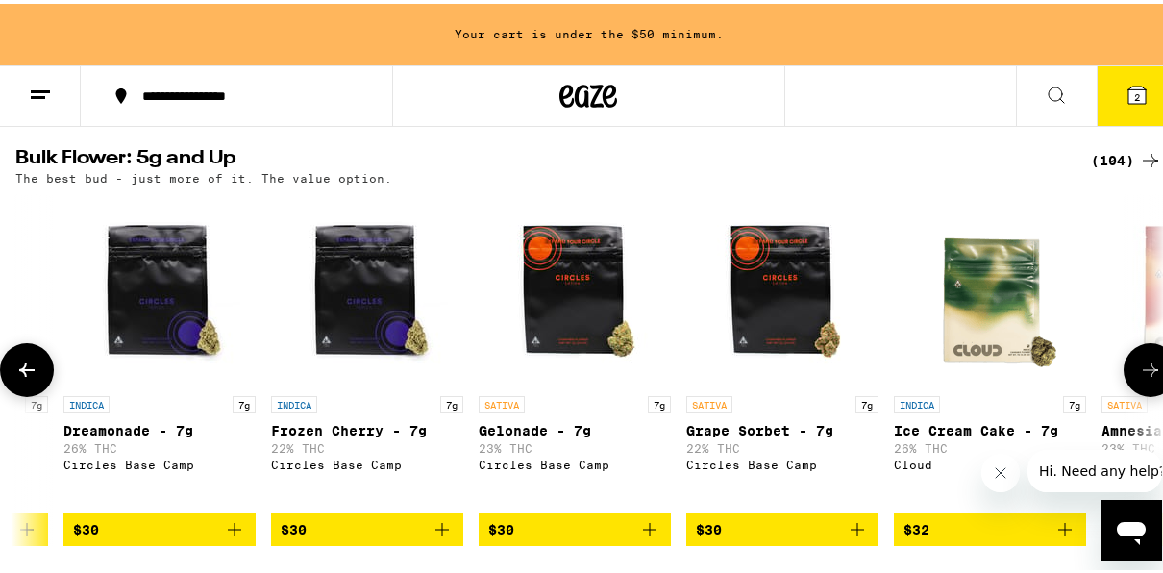
click at [20, 373] on button at bounding box center [27, 366] width 54 height 54
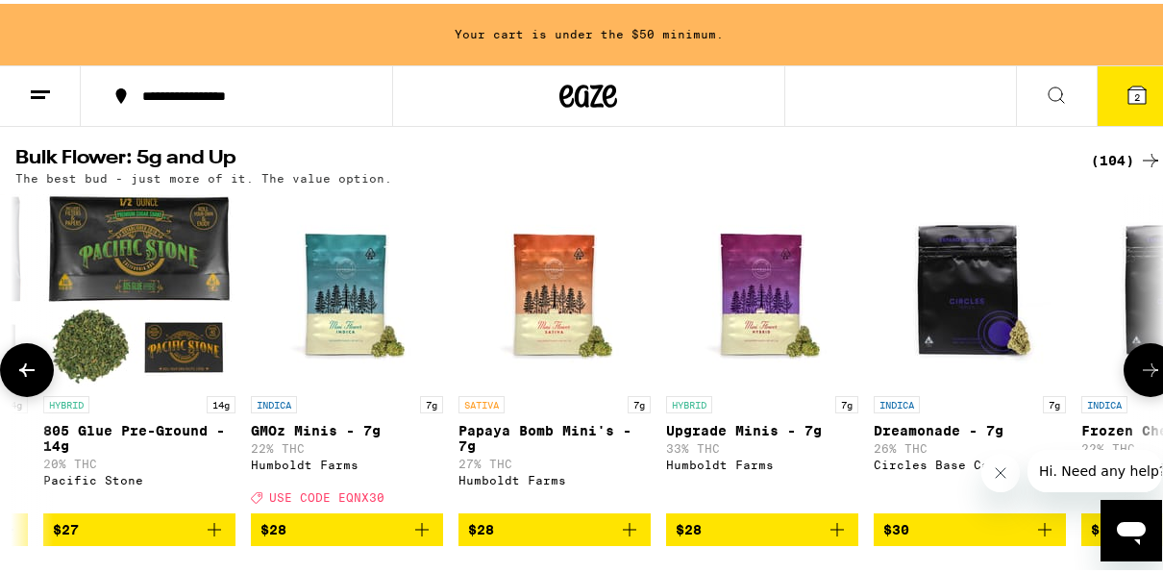
scroll to position [0, 690]
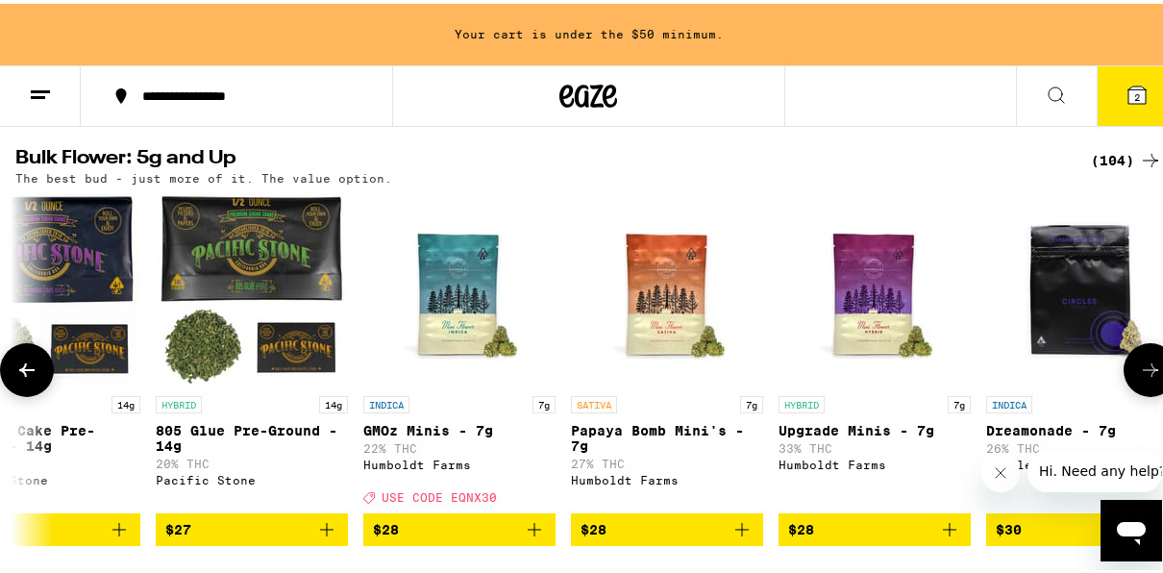
click at [1144, 378] on icon at bounding box center [1150, 366] width 23 height 23
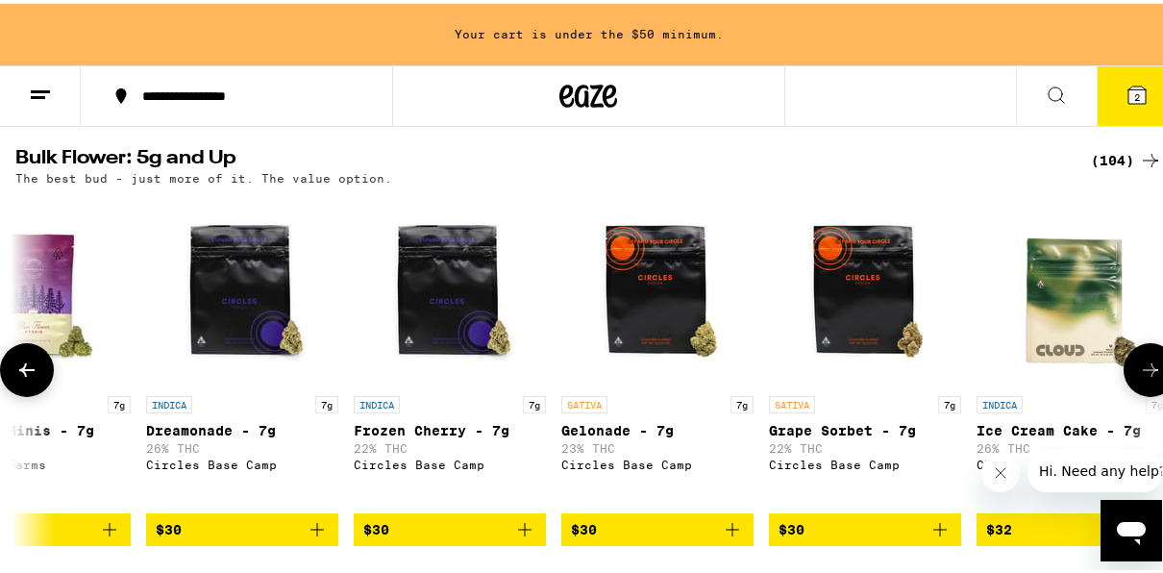
scroll to position [0, 1613]
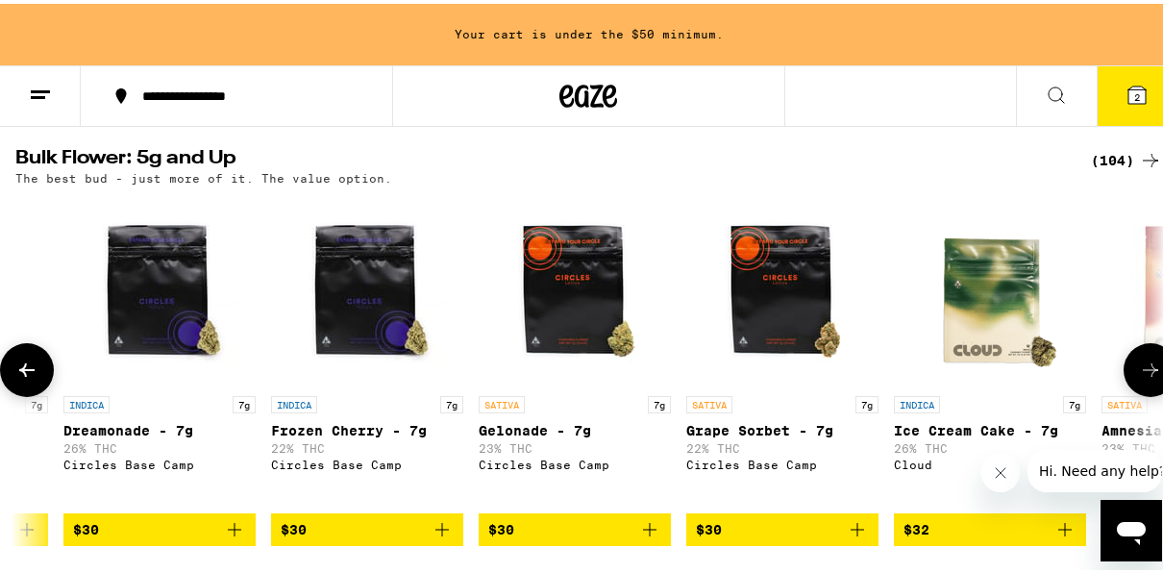
click at [31, 378] on icon at bounding box center [26, 366] width 23 height 23
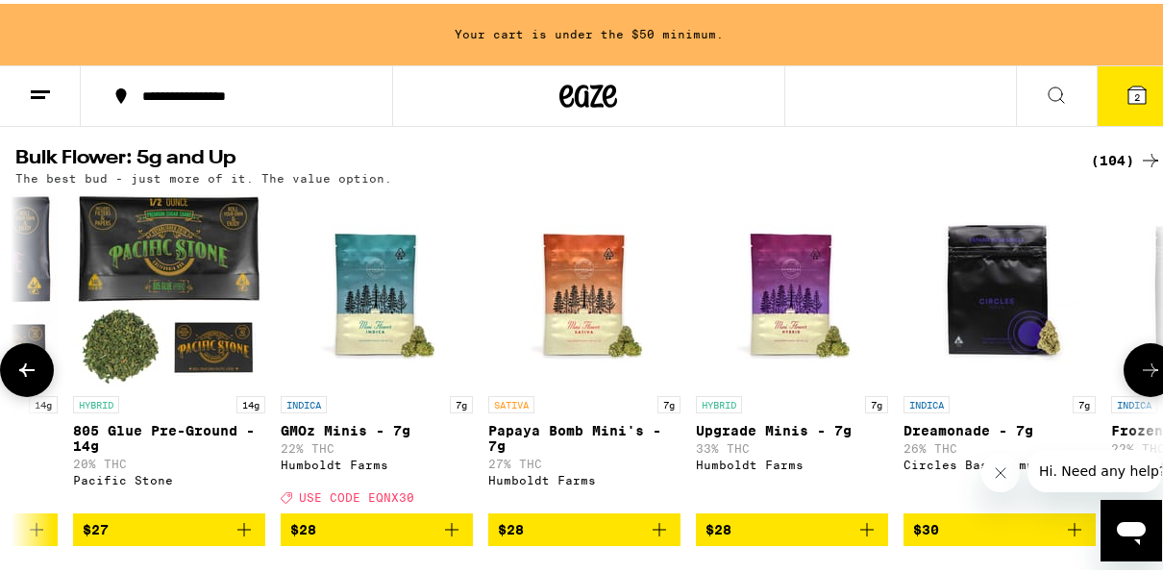
scroll to position [0, 690]
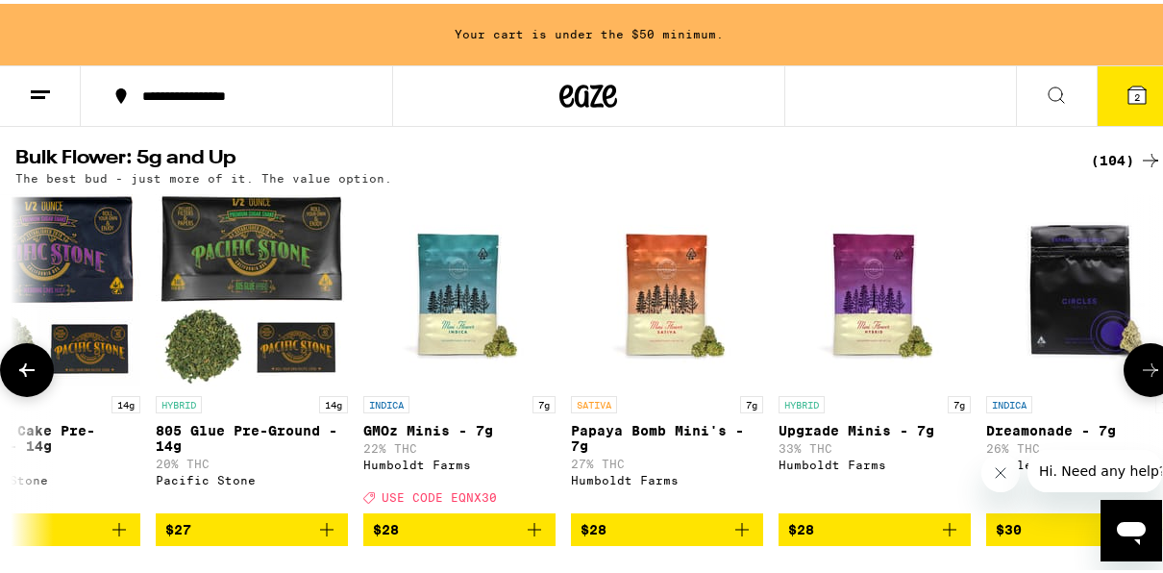
click at [434, 538] on span "$28" at bounding box center [459, 525] width 173 height 23
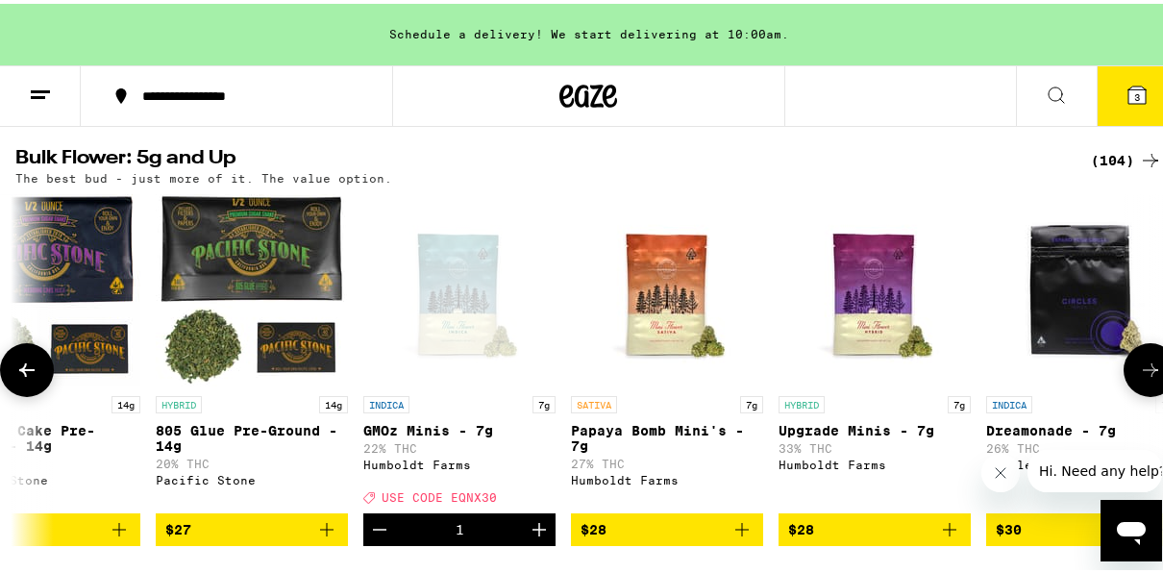
click at [27, 378] on icon at bounding box center [26, 366] width 23 height 23
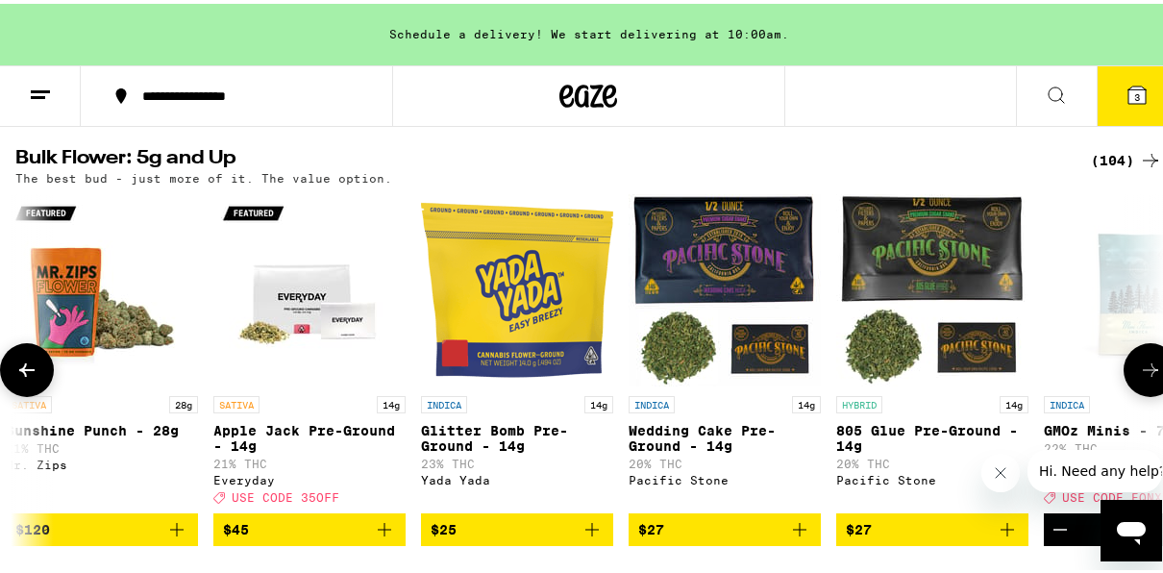
scroll to position [0, 0]
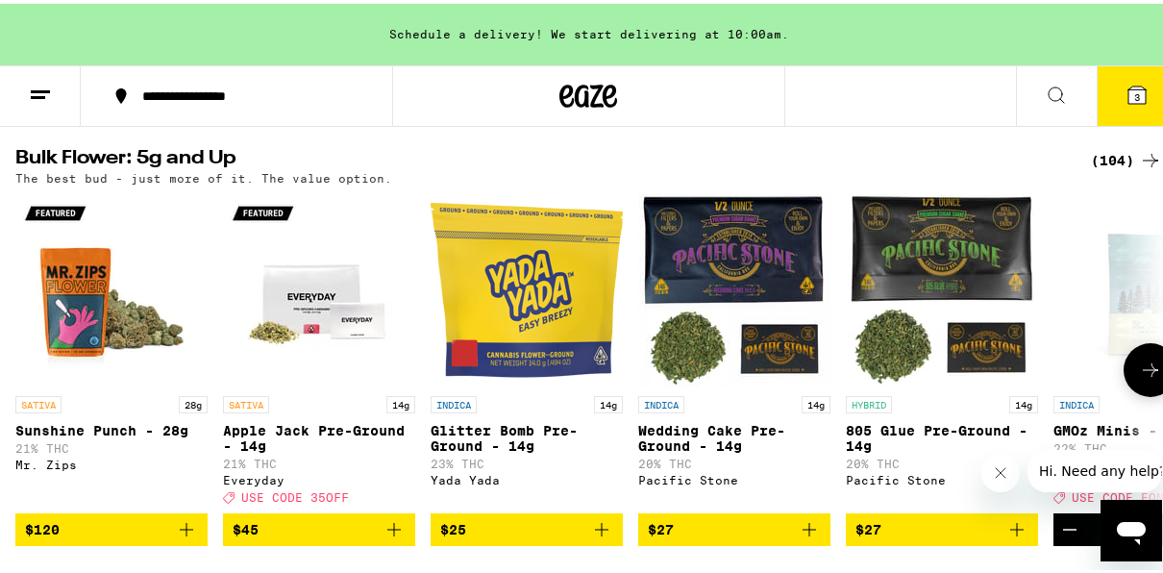
click at [524, 538] on span "$25" at bounding box center [526, 525] width 173 height 23
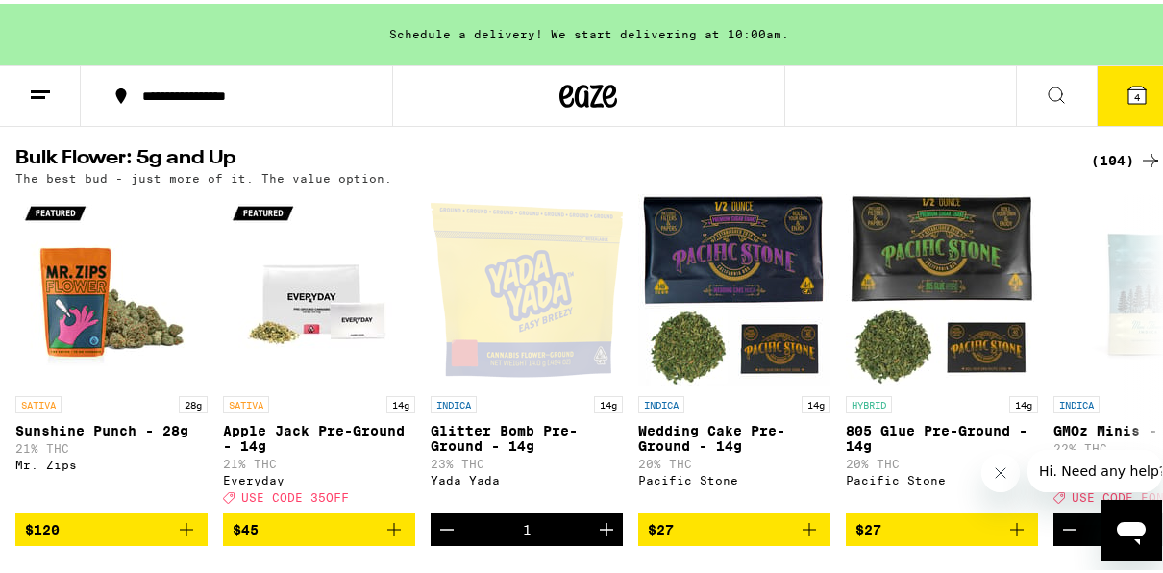
click at [1144, 78] on button "4" at bounding box center [1137, 93] width 81 height 60
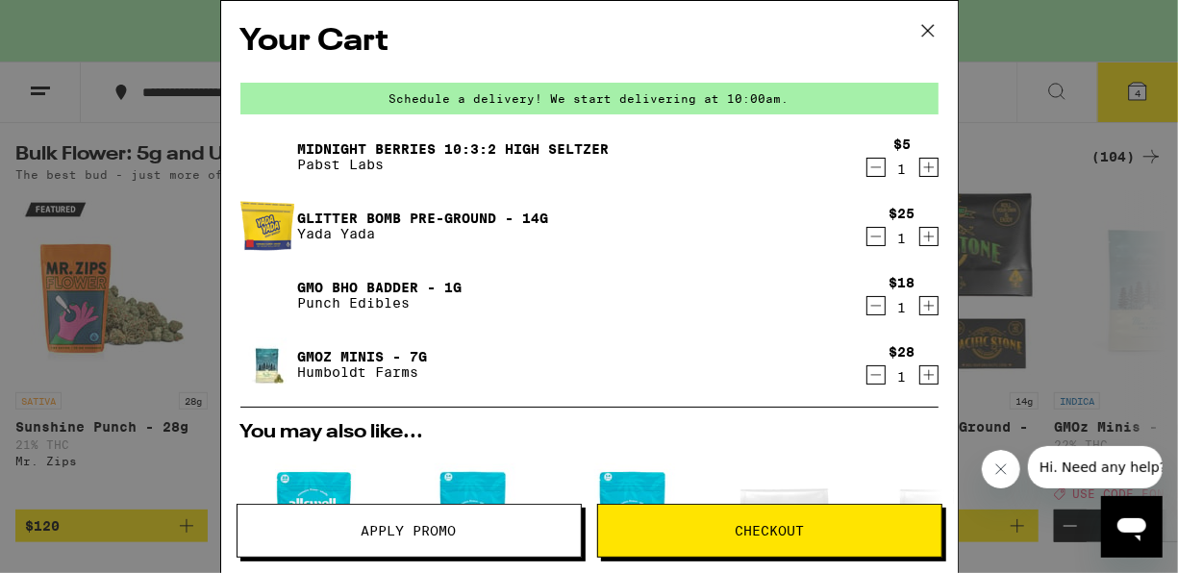
click at [867, 310] on icon "Decrement" at bounding box center [875, 305] width 17 height 23
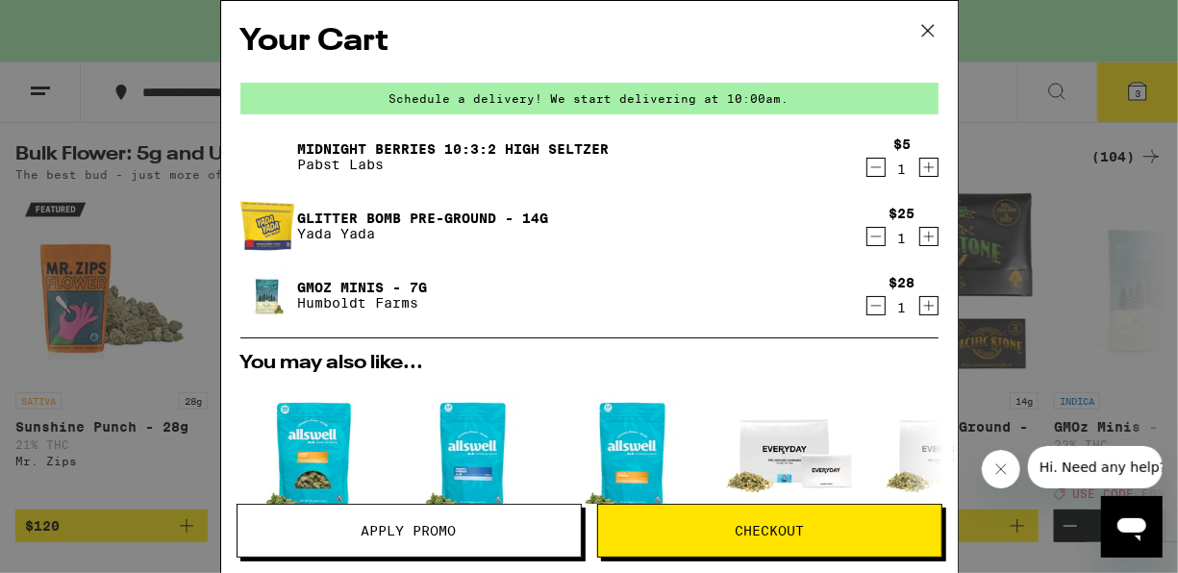
click at [202, 249] on div "Your Cart Schedule a delivery! We start delivering at 10:00am. Midnight Berries…" at bounding box center [589, 286] width 1178 height 573
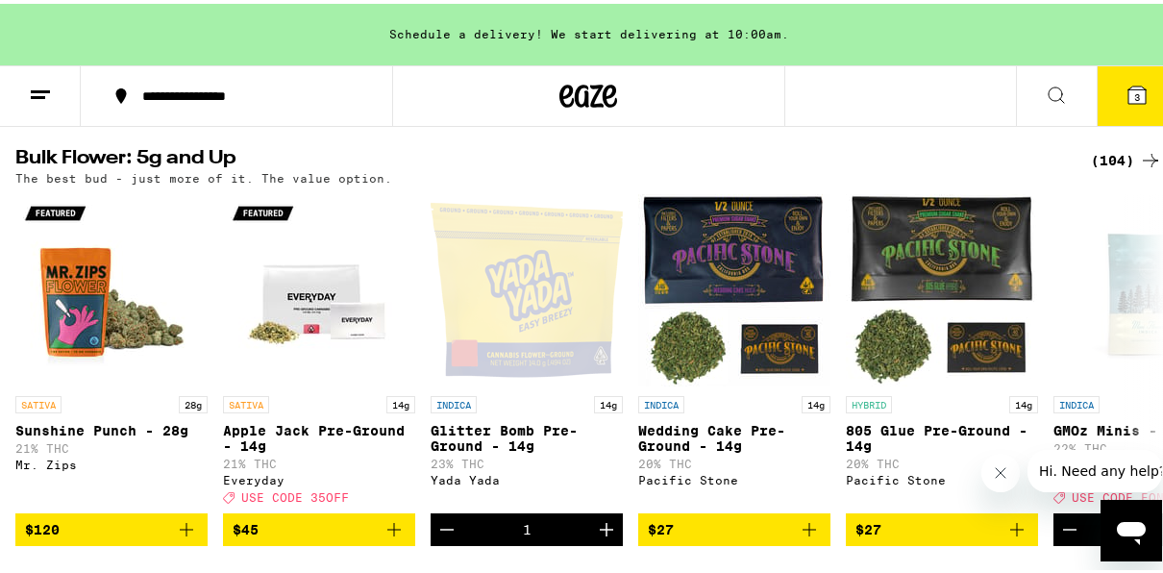
click at [46, 98] on icon at bounding box center [40, 91] width 23 height 23
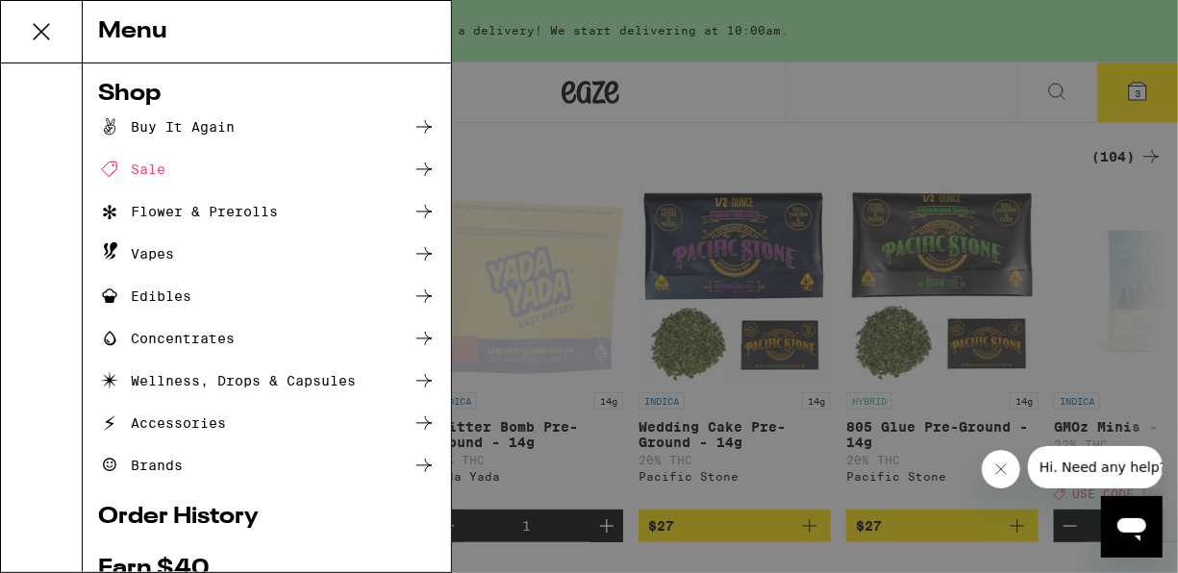
click at [163, 341] on div "Concentrates" at bounding box center [166, 338] width 137 height 23
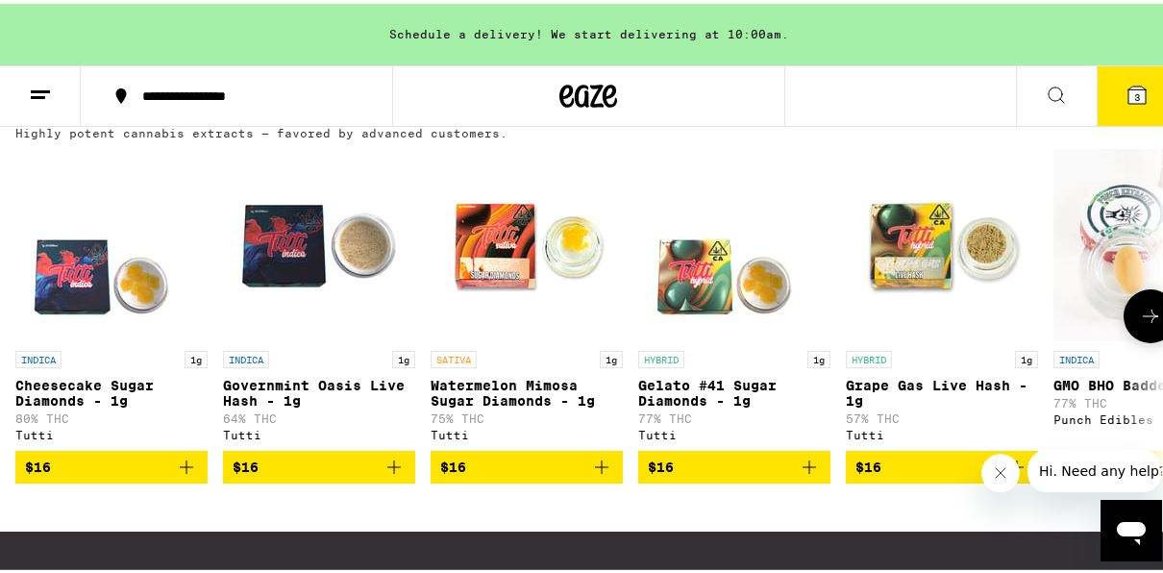
scroll to position [231, 0]
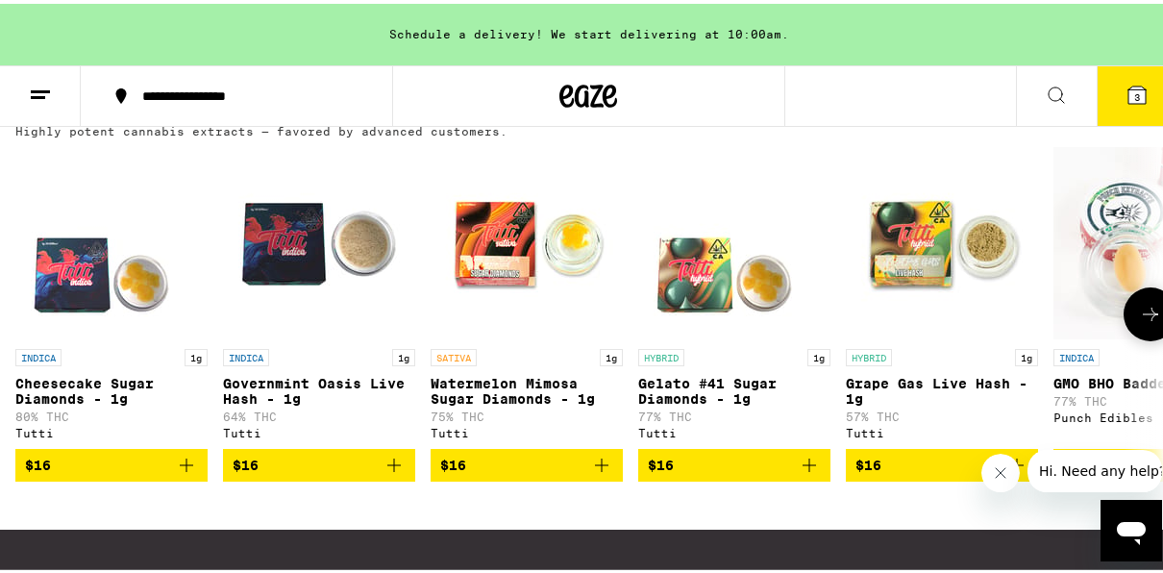
click at [1139, 322] on icon at bounding box center [1150, 310] width 23 height 23
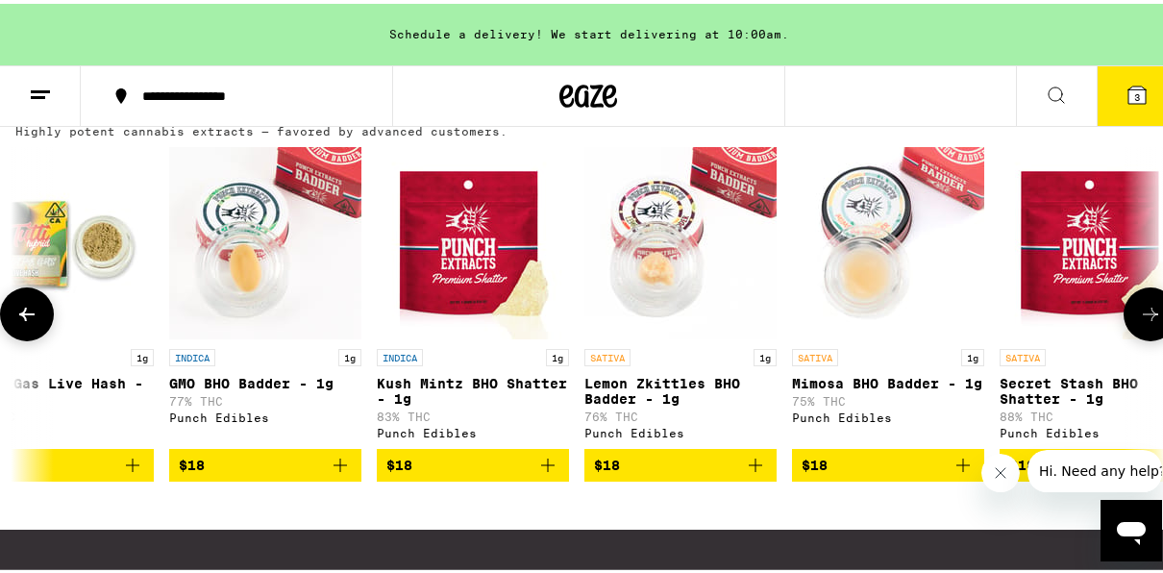
scroll to position [0, 923]
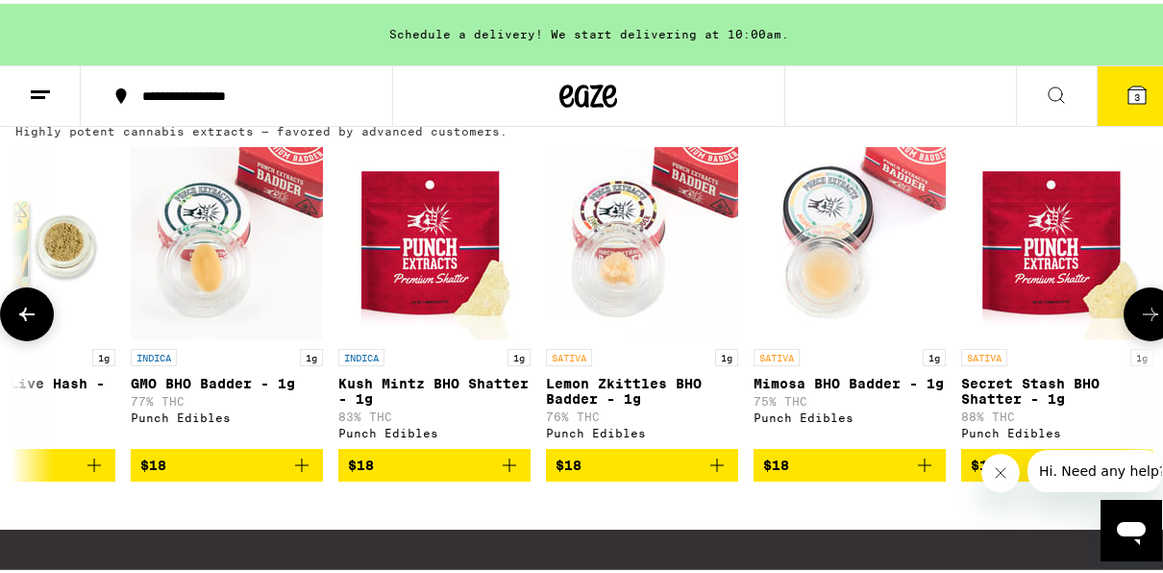
click at [1139, 322] on icon at bounding box center [1150, 310] width 23 height 23
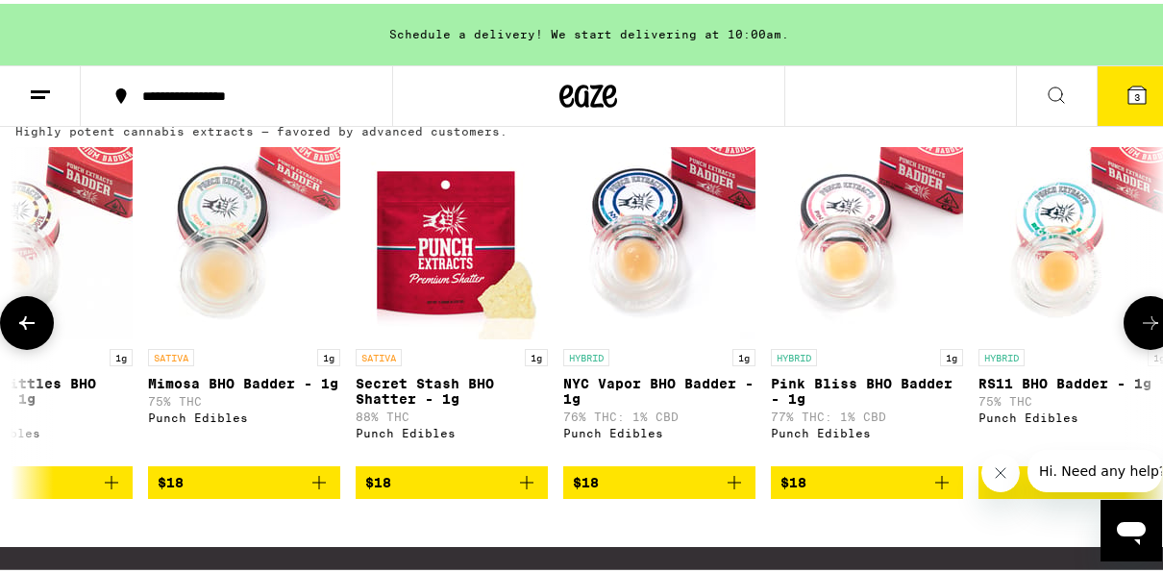
scroll to position [0, 1846]
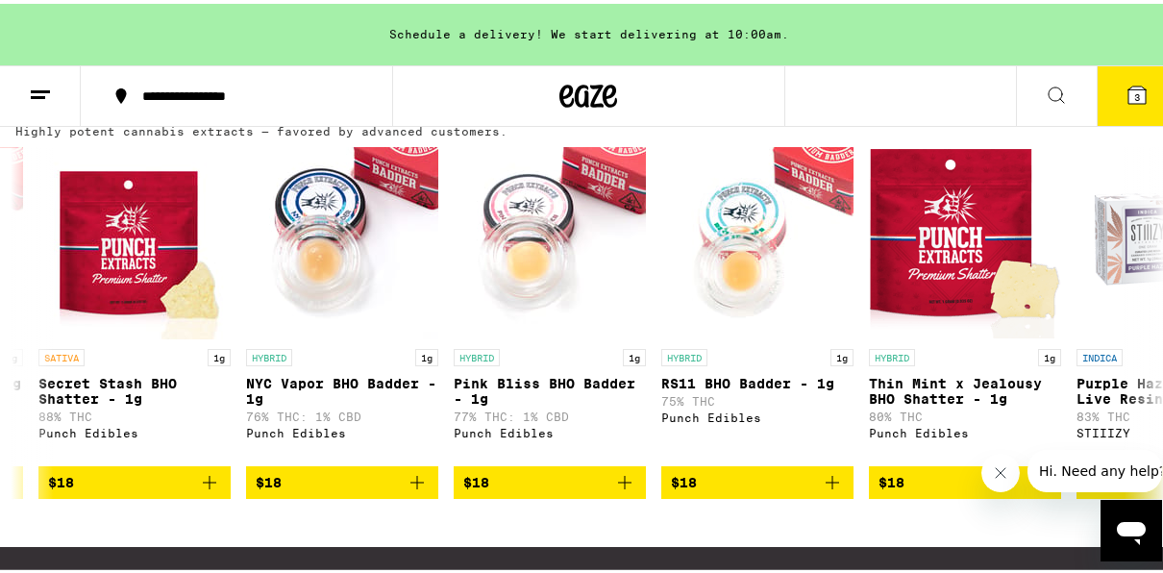
click at [45, 88] on line at bounding box center [40, 88] width 19 height 0
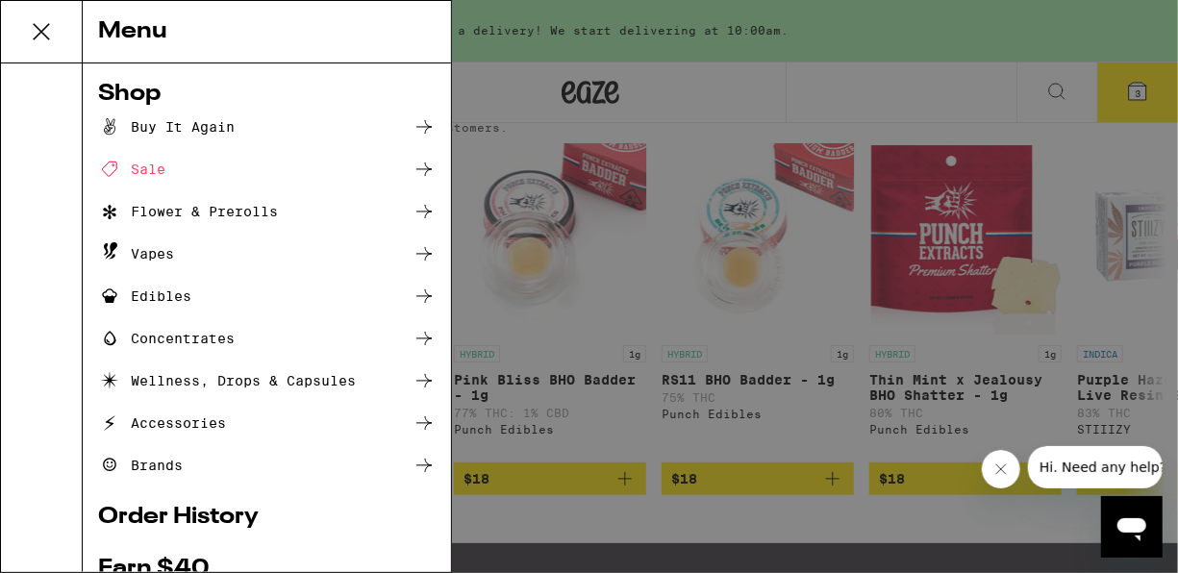
click at [151, 296] on div "Edibles" at bounding box center [144, 296] width 93 height 23
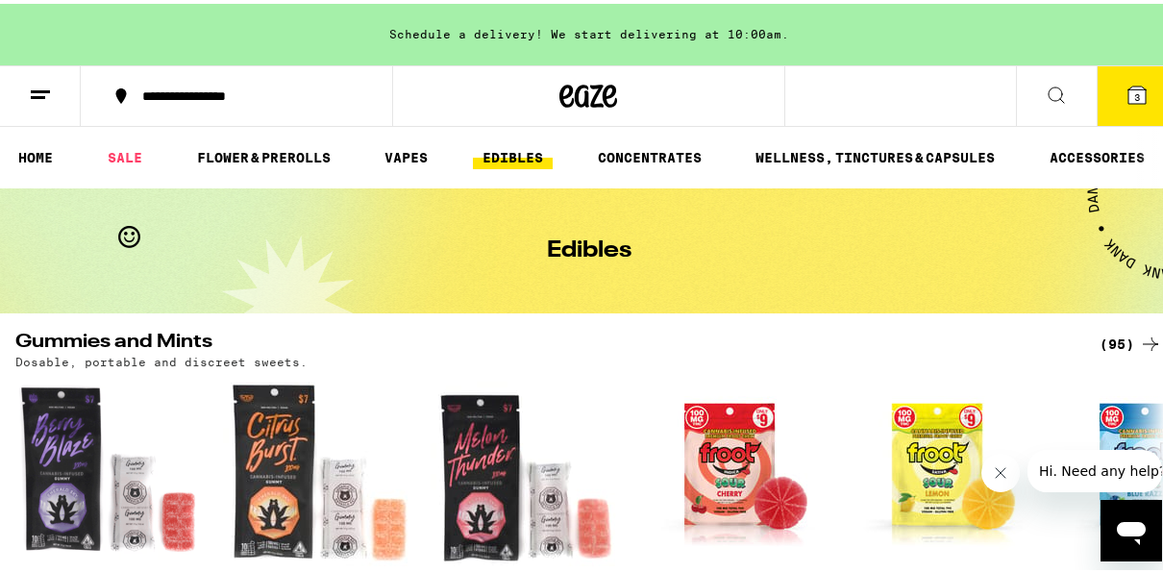
click at [151, 296] on div "Edibles" at bounding box center [589, 247] width 1178 height 125
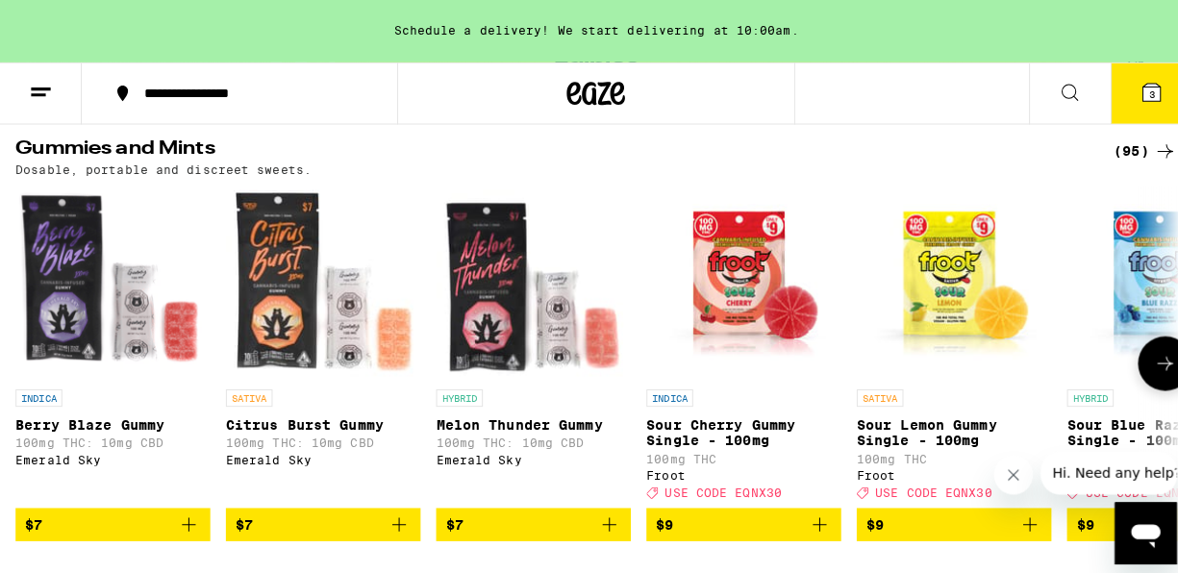
scroll to position [192, 0]
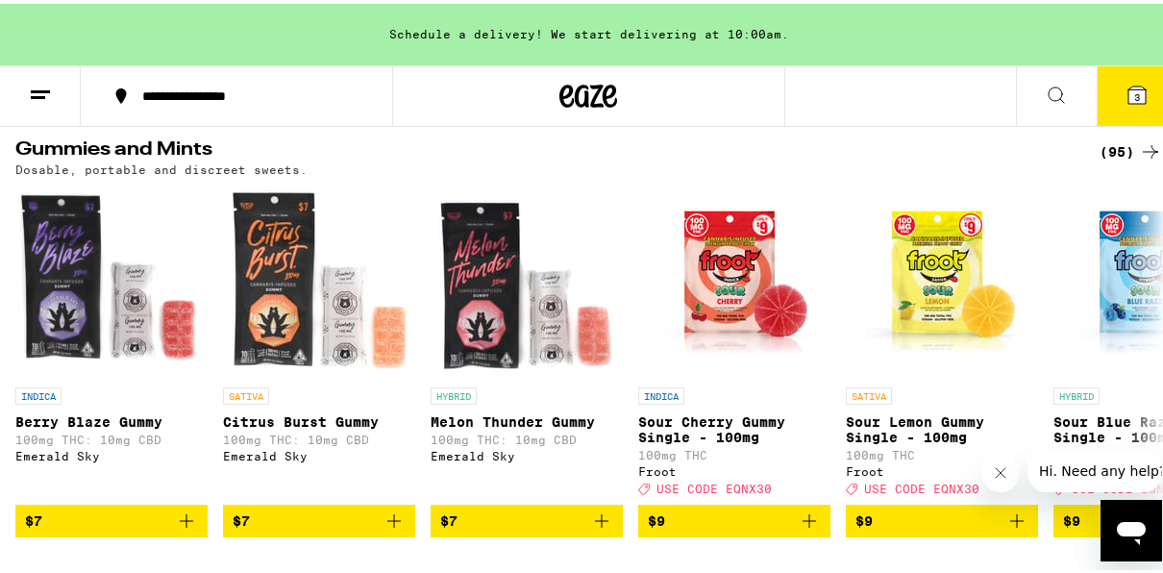
click at [1129, 94] on icon at bounding box center [1137, 91] width 17 height 17
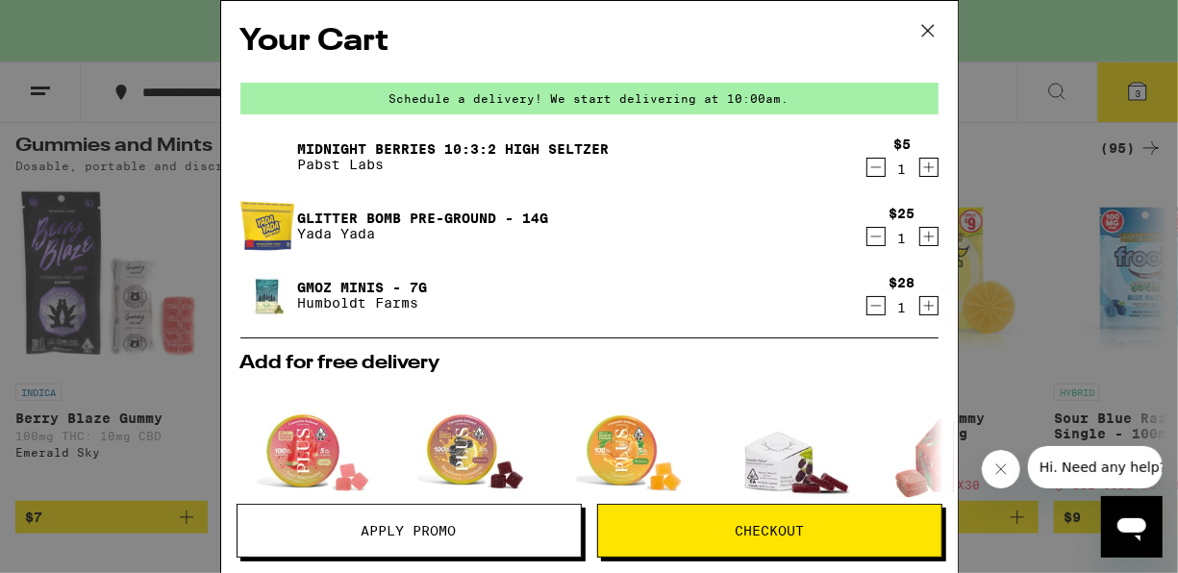
click at [329, 288] on link "GMOz Minis - 7g" at bounding box center [363, 287] width 130 height 15
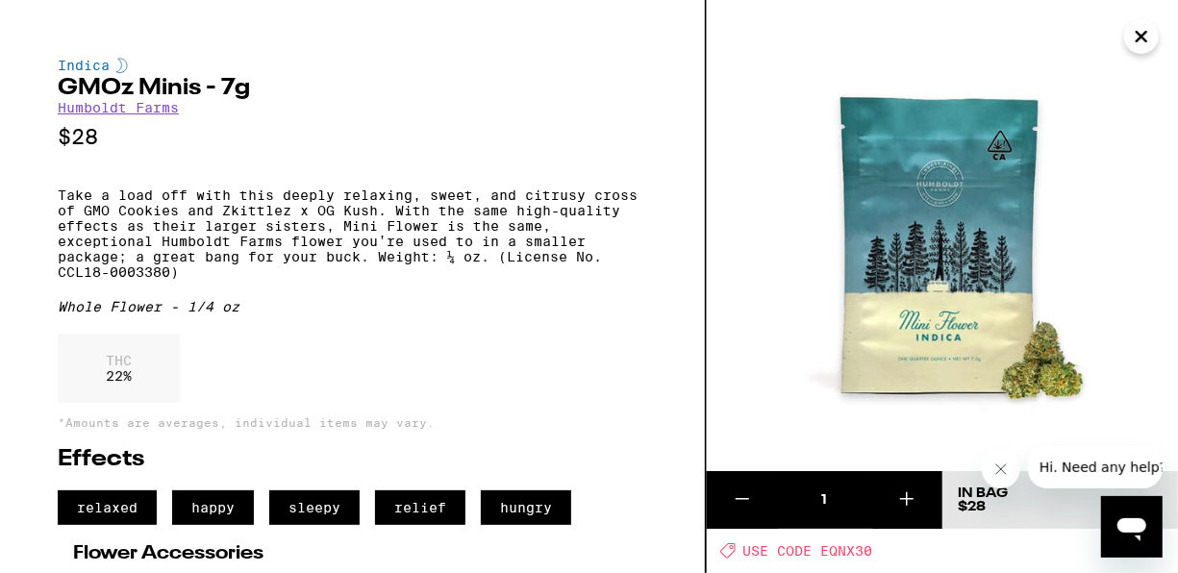
click at [1147, 38] on icon "Close" at bounding box center [1141, 36] width 23 height 29
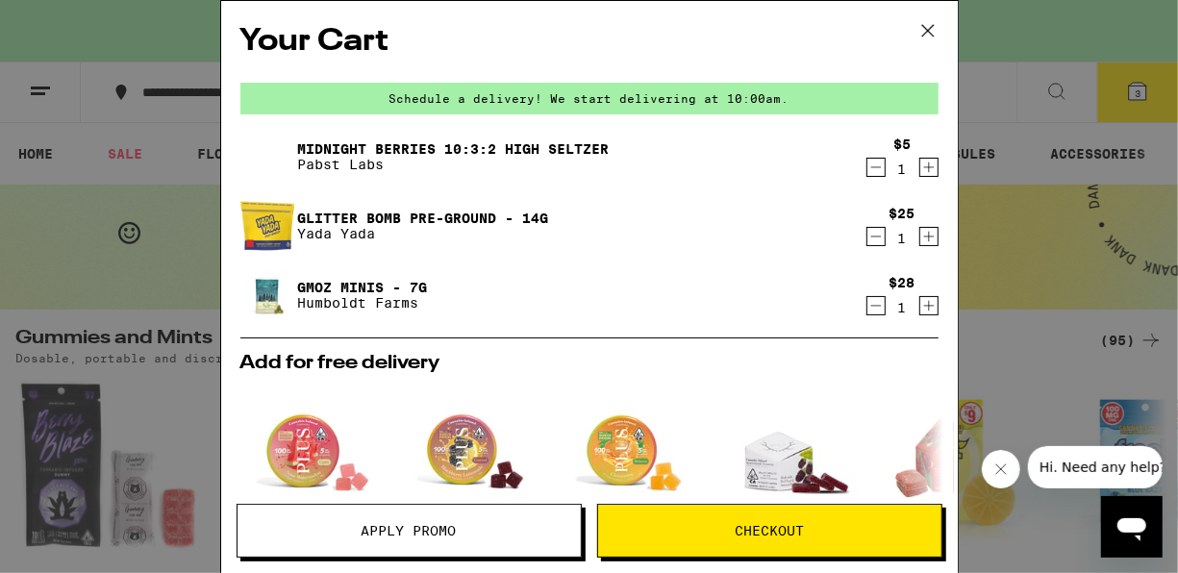
click at [867, 172] on icon "Decrement" at bounding box center [875, 167] width 17 height 23
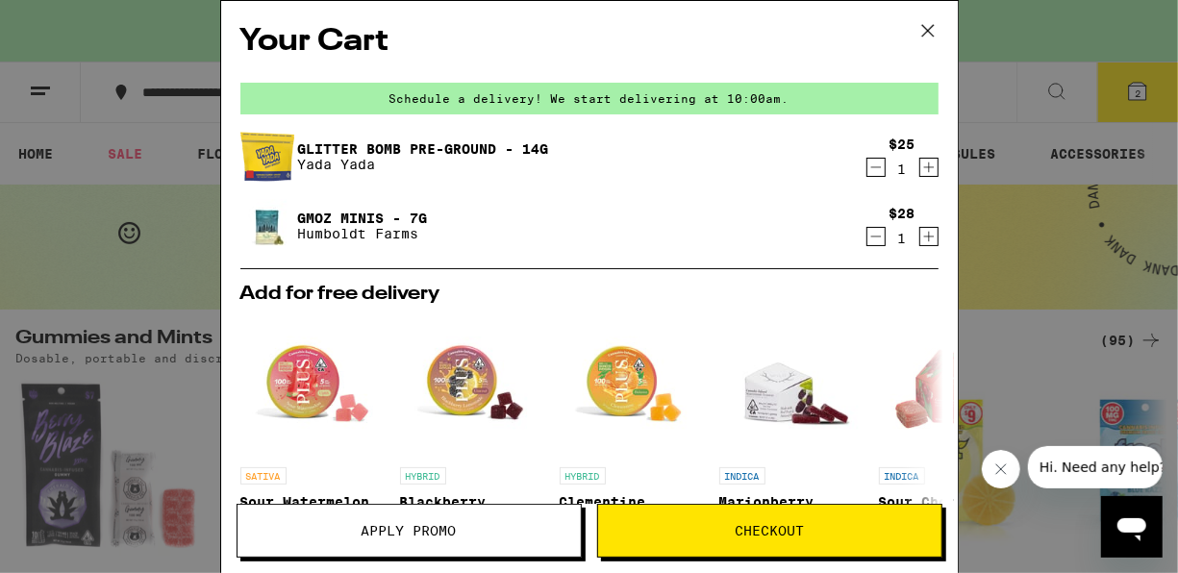
click at [152, 450] on div "Your Cart Schedule a delivery! We start delivering at 10:00am. Glitter Bomb Pre…" at bounding box center [589, 286] width 1178 height 573
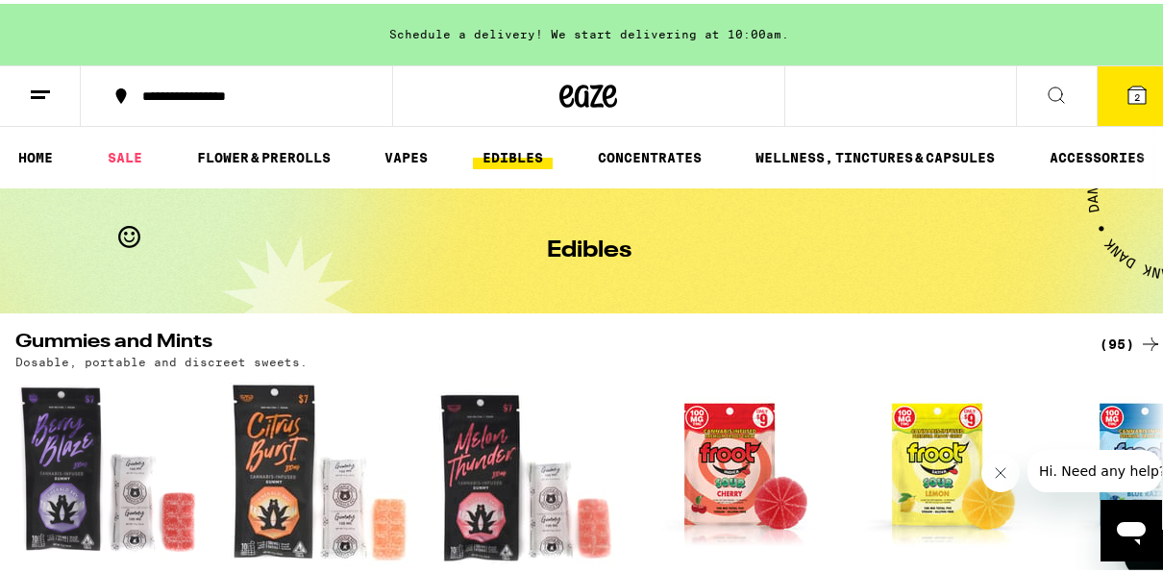
click at [727, 481] on img "Open page for Sour Cherry Gummy Single - 100mg from Froot" at bounding box center [734, 470] width 192 height 192
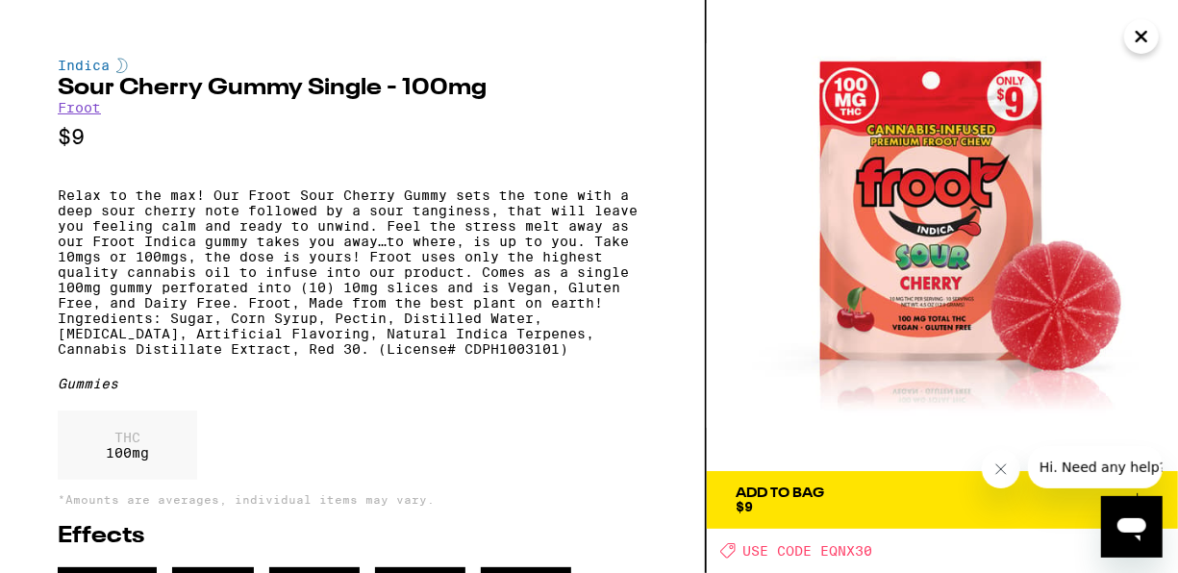
click at [814, 496] on div "Add To Bag" at bounding box center [780, 493] width 88 height 13
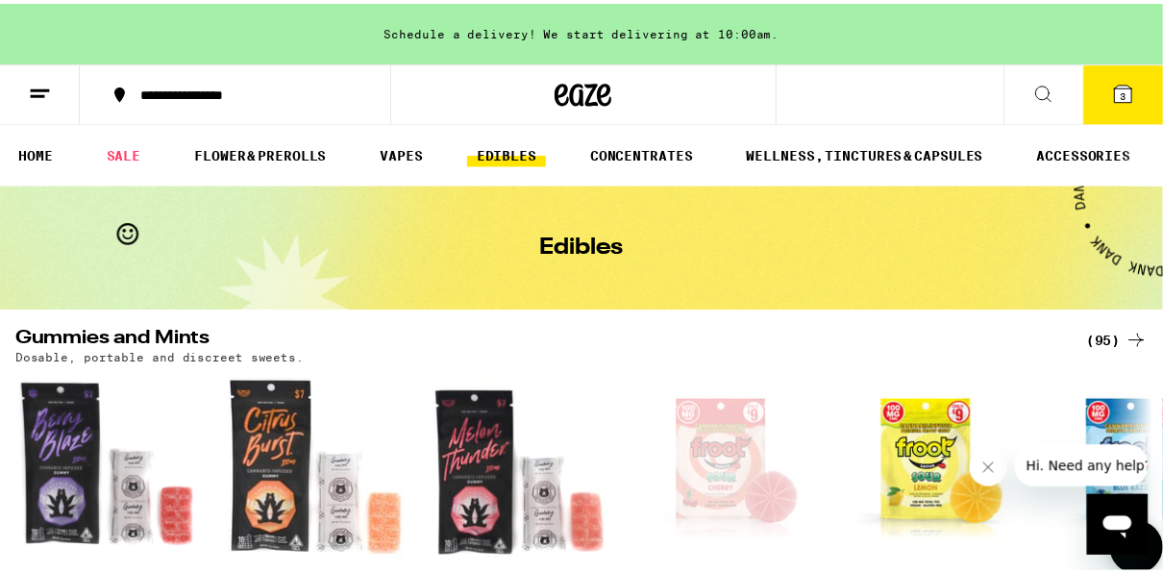
scroll to position [137, 0]
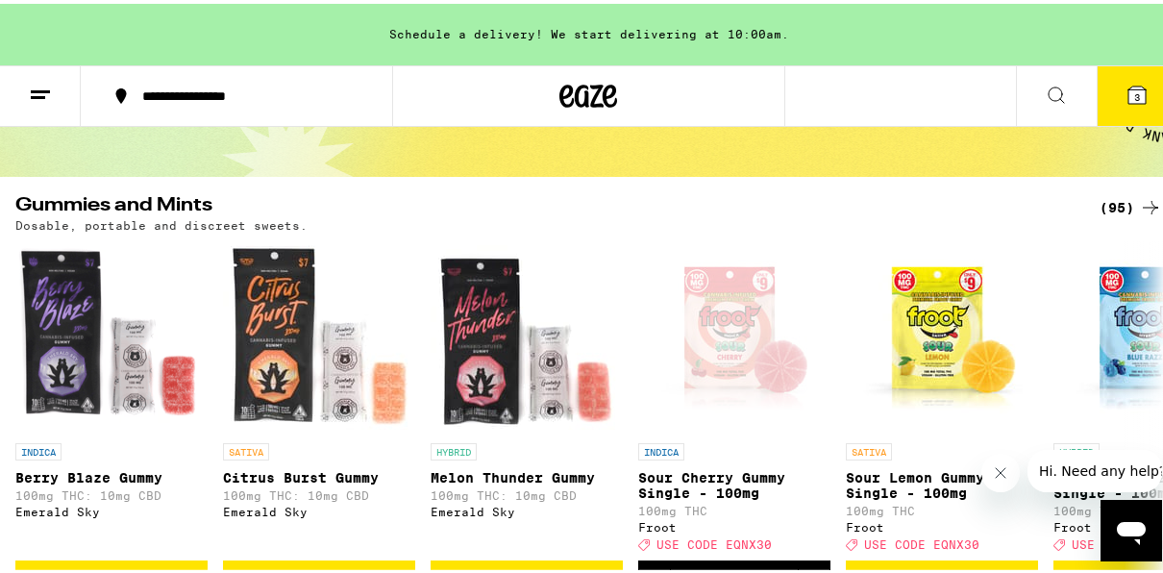
click at [1129, 91] on icon at bounding box center [1137, 91] width 17 height 17
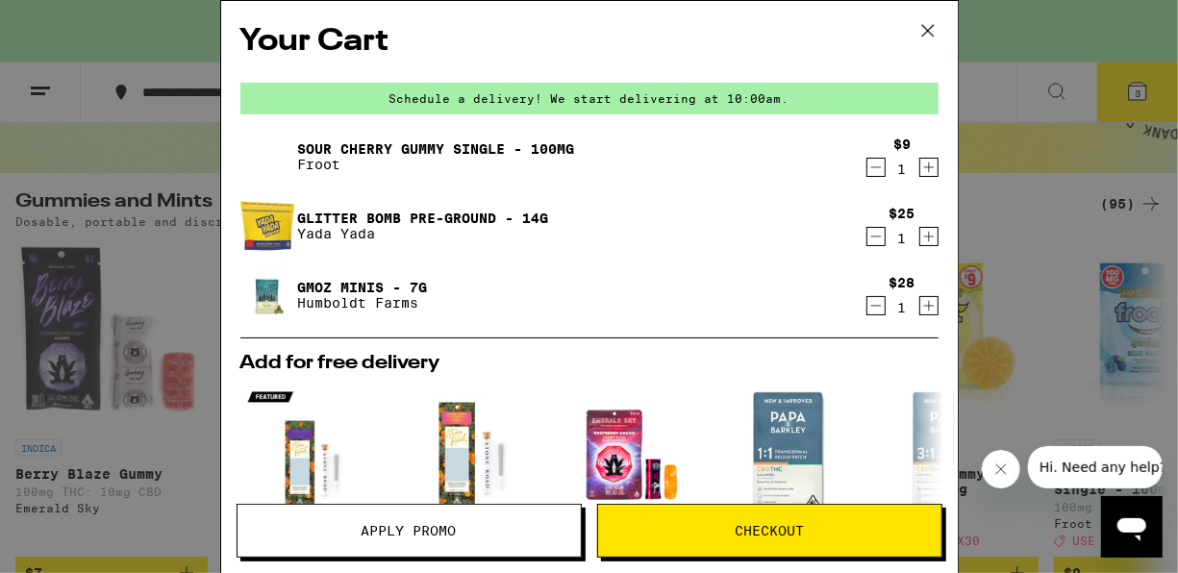
click at [377, 534] on span "Apply Promo" at bounding box center [409, 530] width 95 height 13
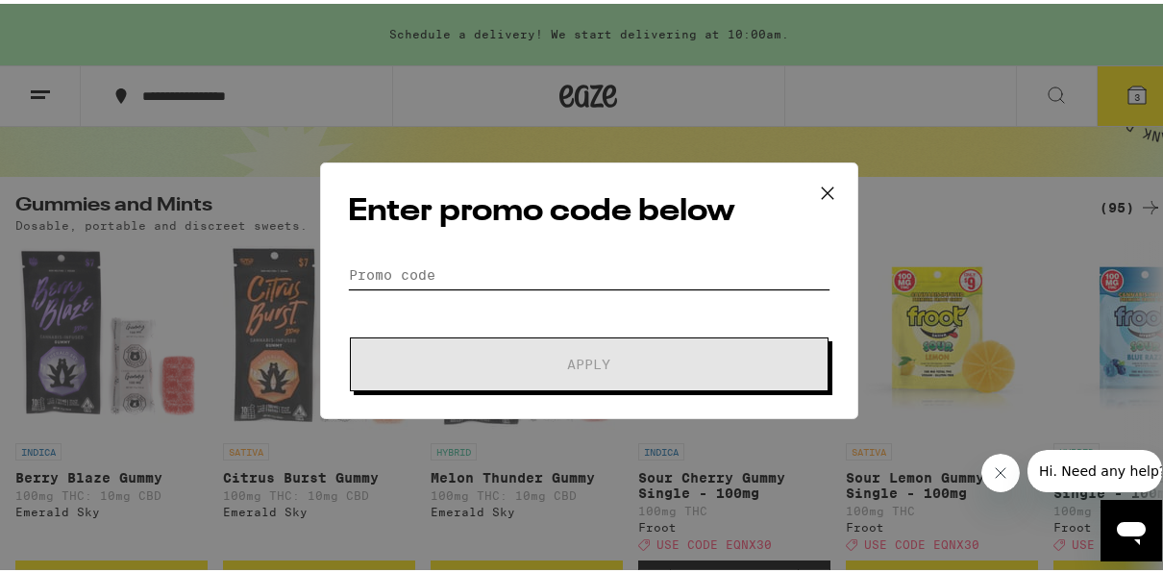
click at [438, 265] on input "Promo Code" at bounding box center [589, 271] width 483 height 29
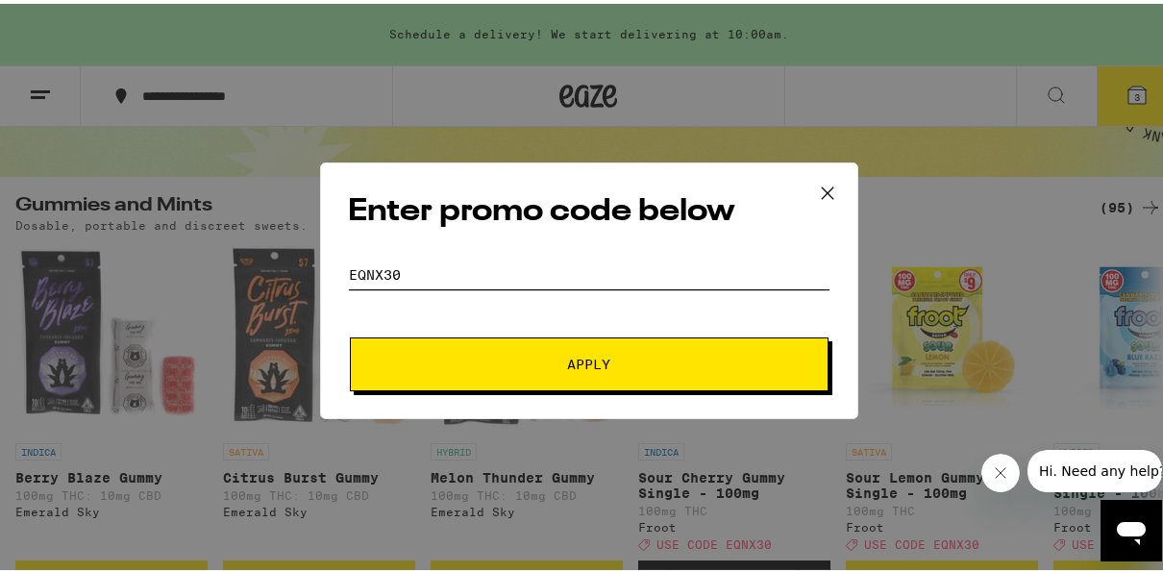
type input "eqnx30"
click at [470, 350] on button "Apply" at bounding box center [589, 361] width 479 height 54
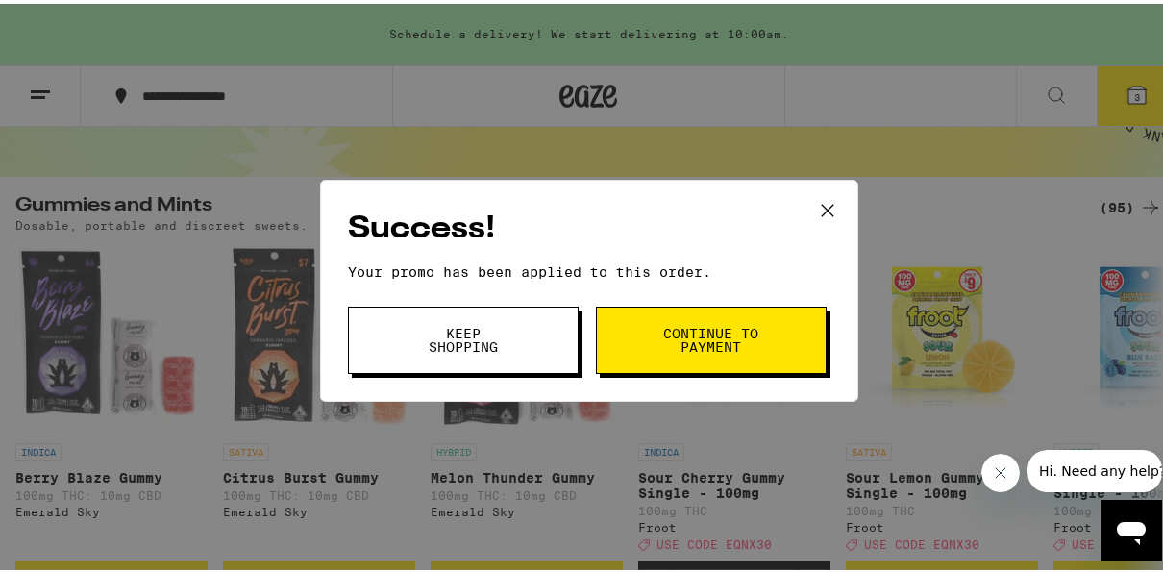
click at [690, 340] on span "Continue to payment" at bounding box center [712, 336] width 98 height 27
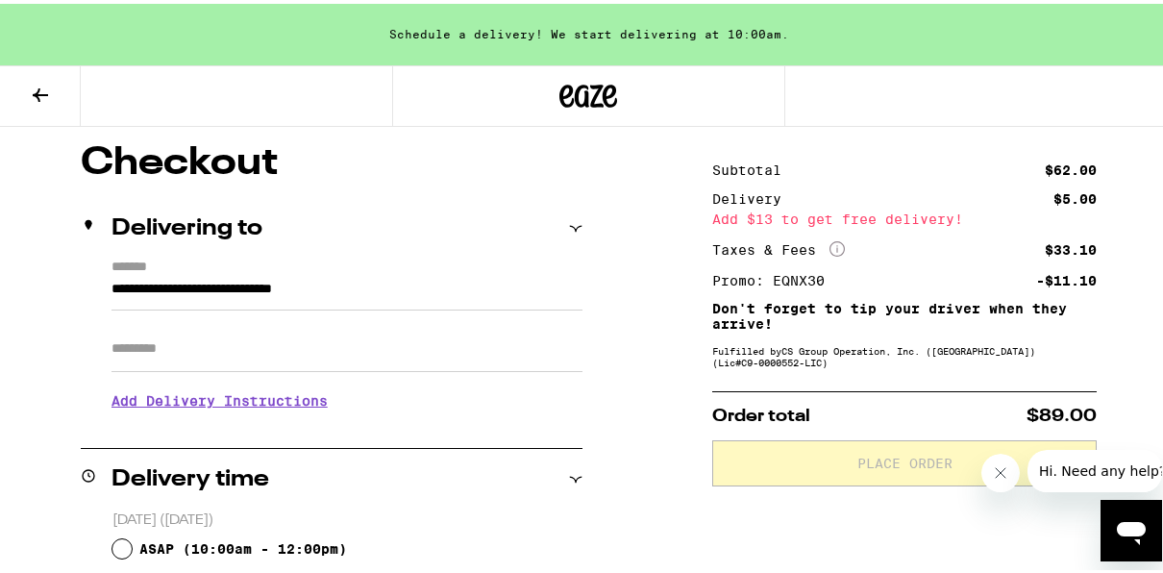
scroll to position [192, 0]
